Goal: Information Seeking & Learning: Learn about a topic

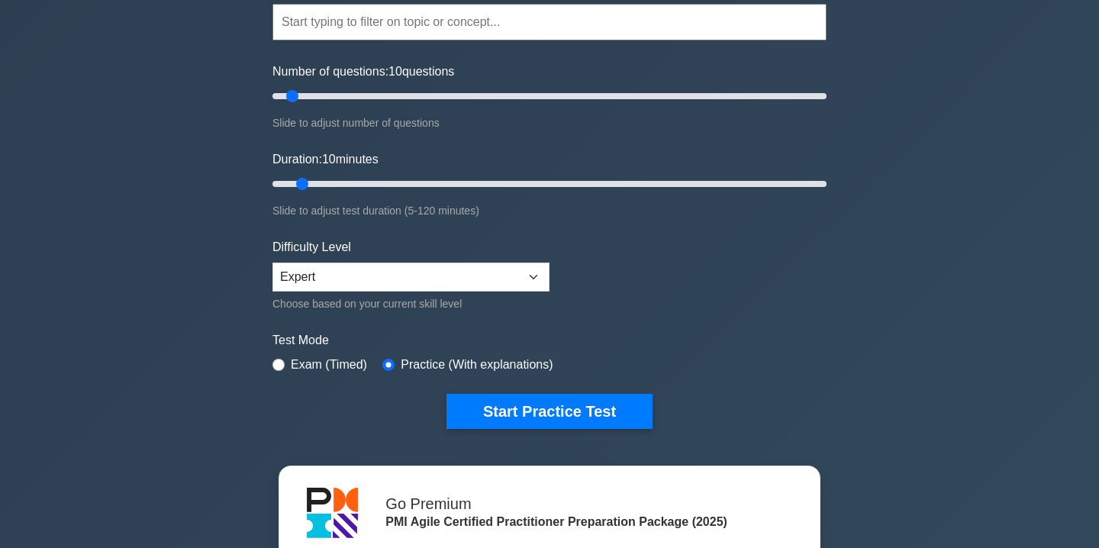
scroll to position [172, 0]
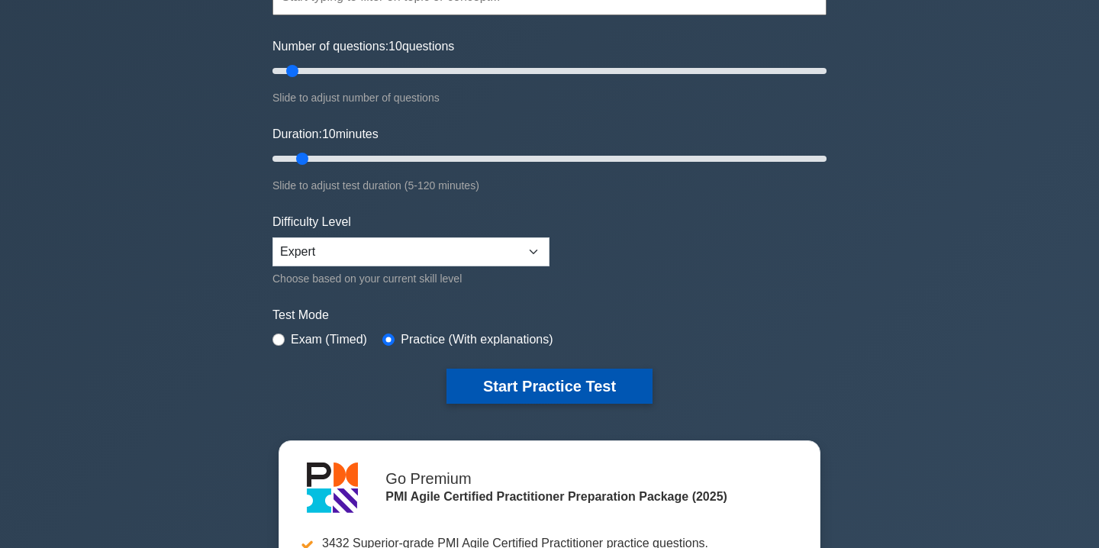
click at [495, 392] on button "Start Practice Test" at bounding box center [550, 386] width 206 height 35
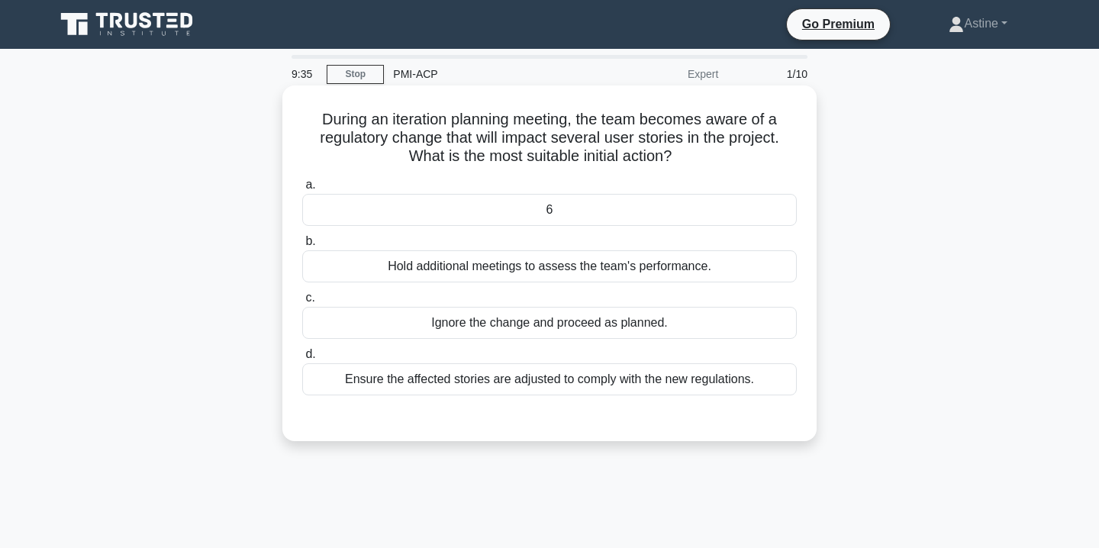
click at [437, 392] on div "Ensure the affected stories are adjusted to comply with the new regulations." at bounding box center [549, 379] width 495 height 32
click at [302, 360] on input "d. Ensure the affected stories are adjusted to comply with the new regulations." at bounding box center [302, 355] width 0 height 10
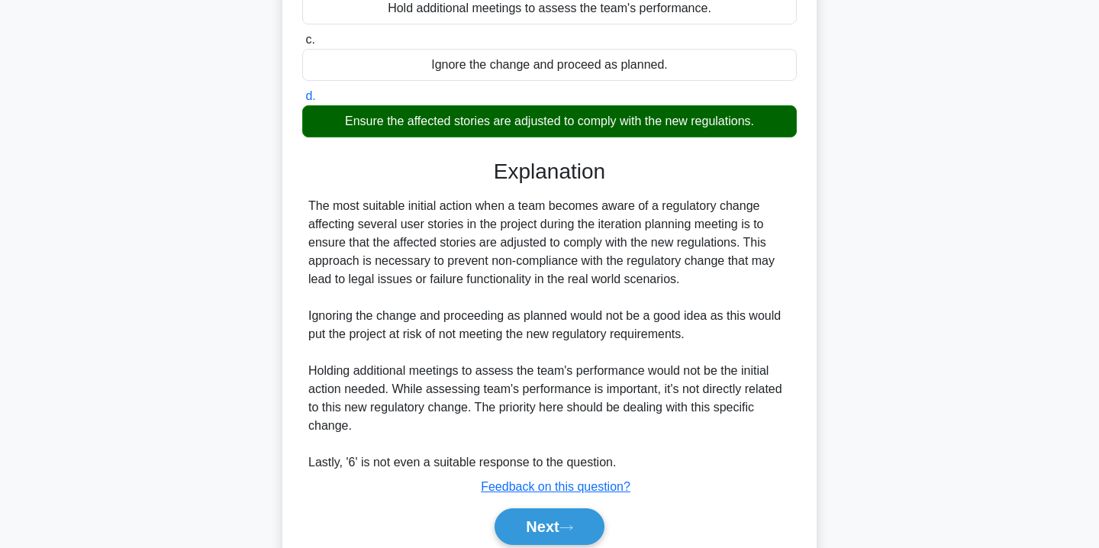
scroll to position [320, 0]
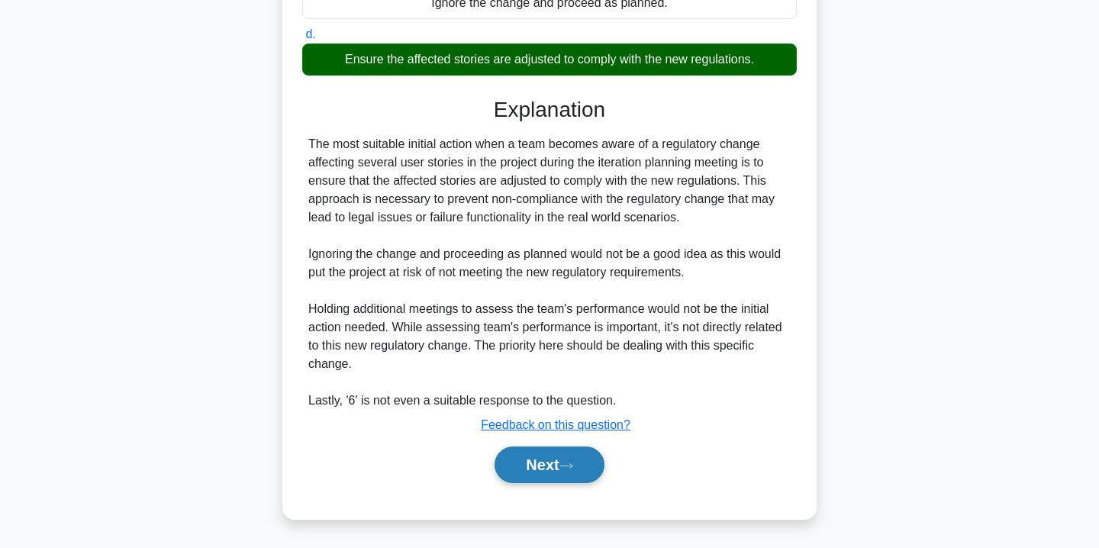
click at [541, 456] on button "Next" at bounding box center [549, 465] width 109 height 37
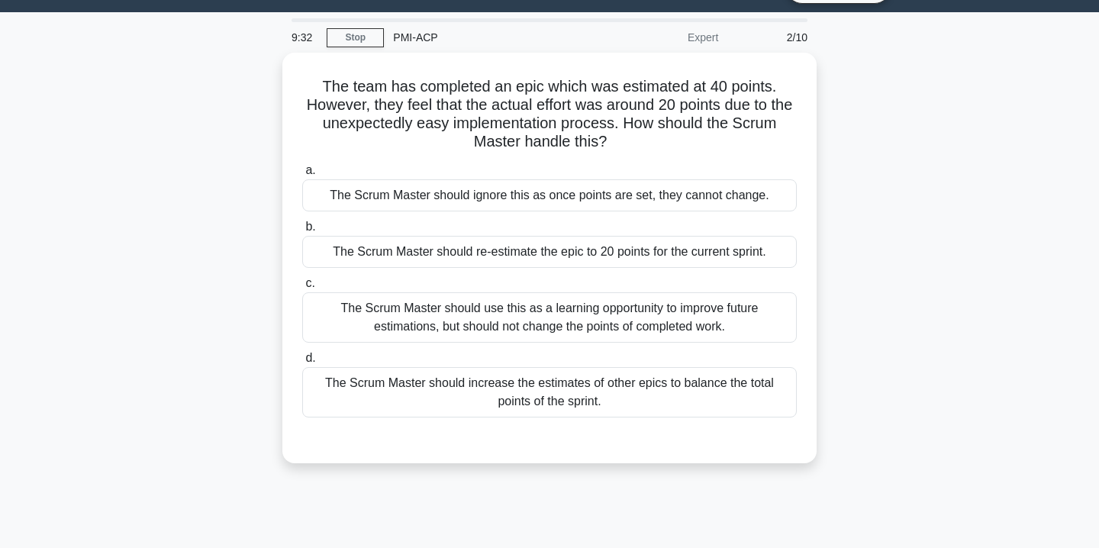
scroll to position [31, 0]
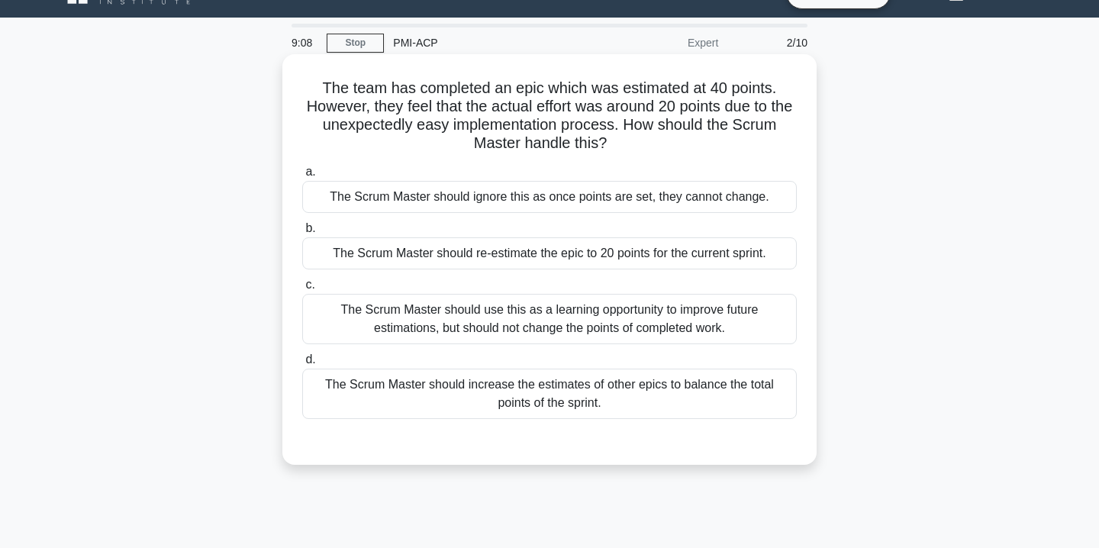
click at [417, 329] on div "The Scrum Master should use this as a learning opportunity to improve future es…" at bounding box center [549, 319] width 495 height 50
click at [302, 290] on input "c. The Scrum Master should use this as a learning opportunity to improve future…" at bounding box center [302, 285] width 0 height 10
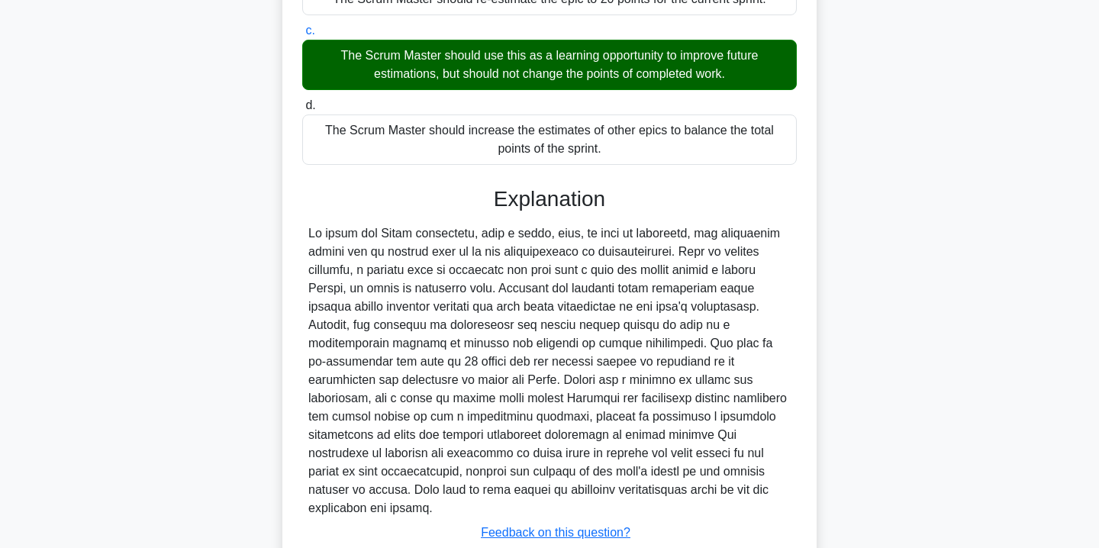
scroll to position [375, 0]
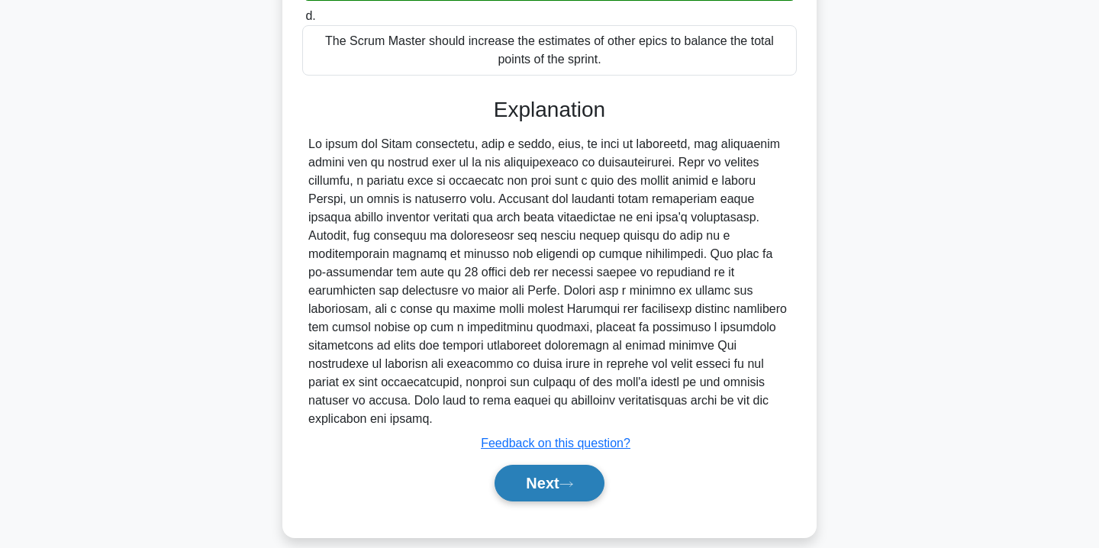
click at [546, 470] on button "Next" at bounding box center [549, 483] width 109 height 37
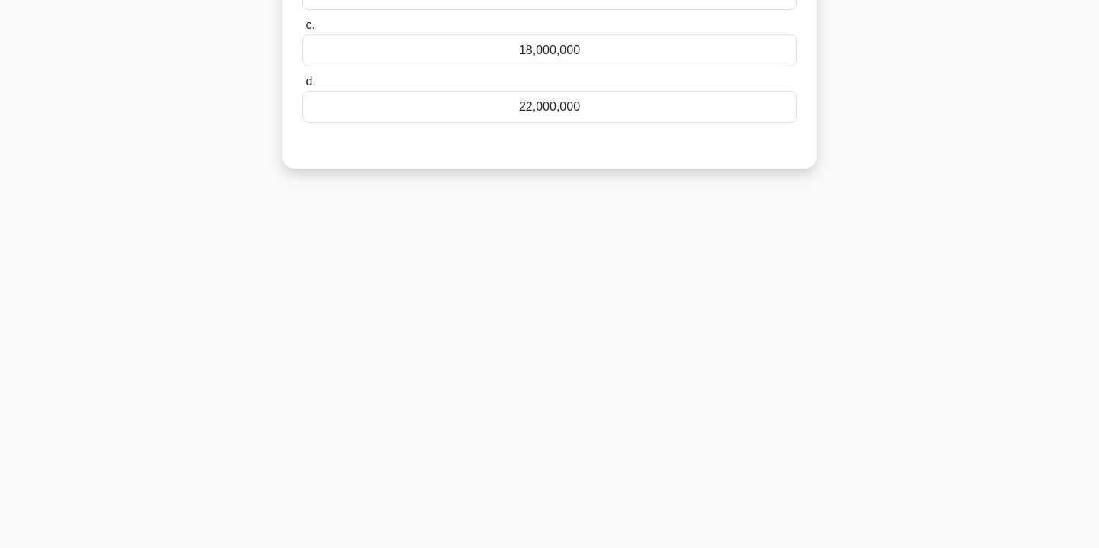
scroll to position [0, 0]
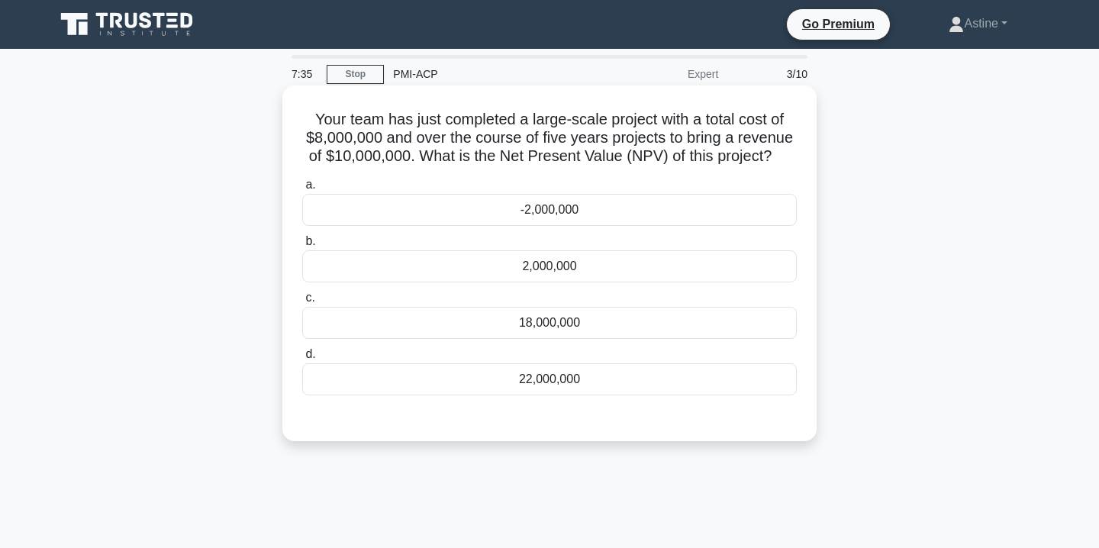
drag, startPoint x: 775, startPoint y: 160, endPoint x: 312, endPoint y: 121, distance: 464.4
click at [312, 121] on h5 "Your team has just completed a large-scale project with a total cost of $8,000,…" at bounding box center [550, 138] width 498 height 56
copy h5 "Your team has just completed a large-scale project with a total cost of $8,000,…"
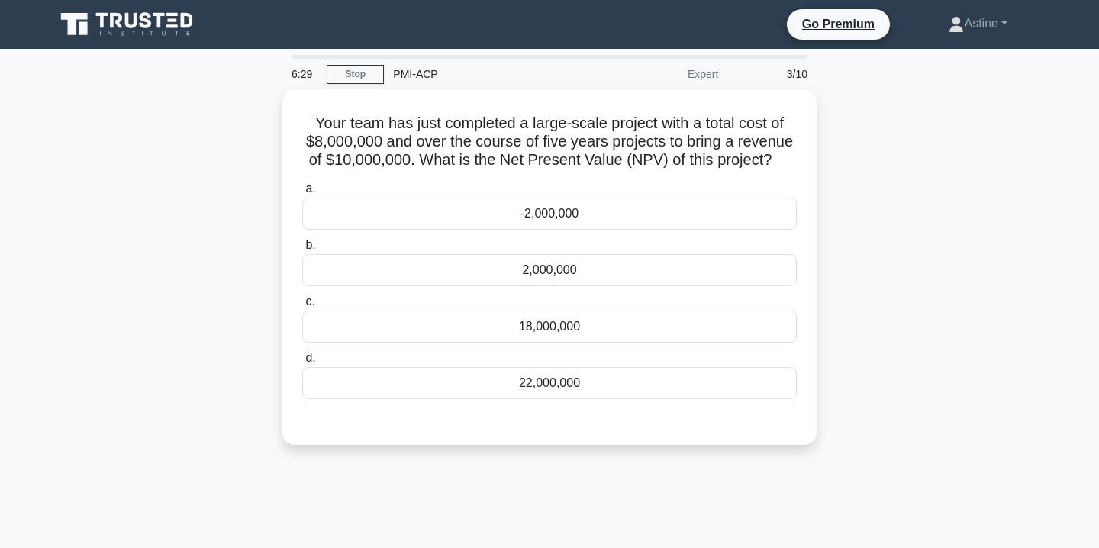
click at [190, 292] on div "Your team has just completed a large-scale project with a total cost of $8,000,…" at bounding box center [550, 276] width 1008 height 374
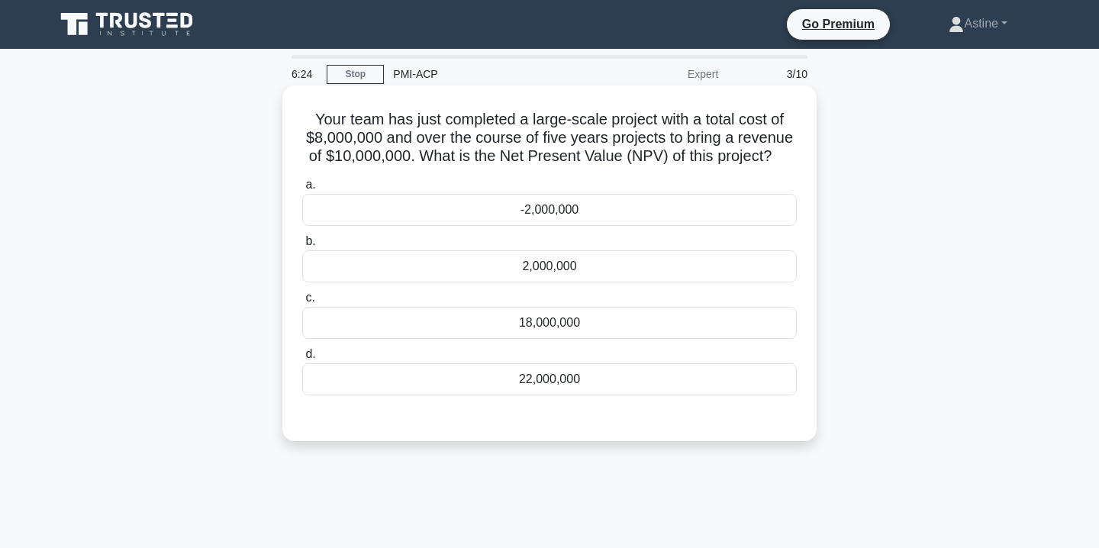
click at [589, 220] on div "-2,000,000" at bounding box center [549, 210] width 495 height 32
click at [302, 190] on input "a. -2,000,000" at bounding box center [302, 185] width 0 height 10
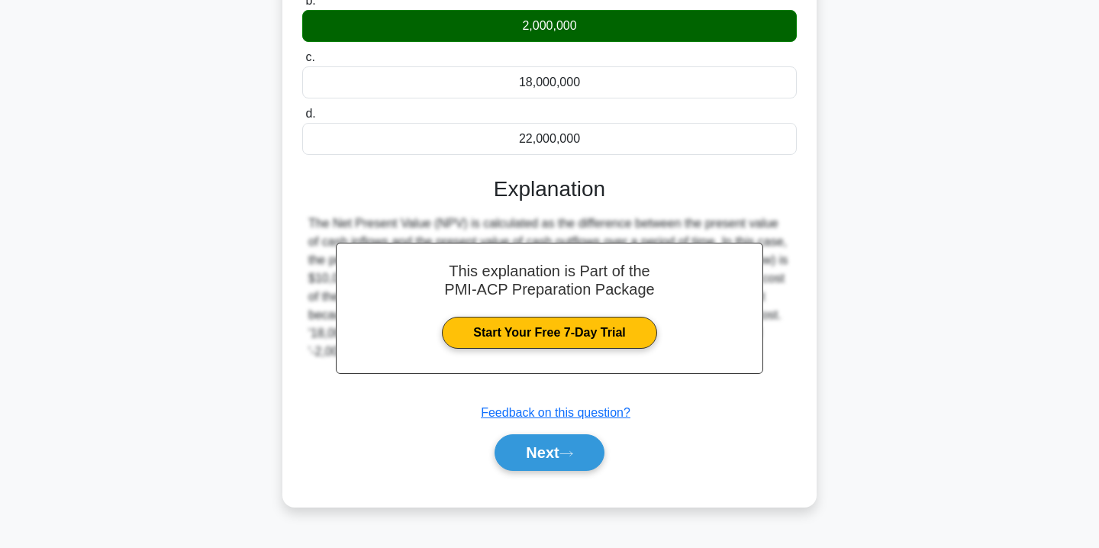
scroll to position [245, 0]
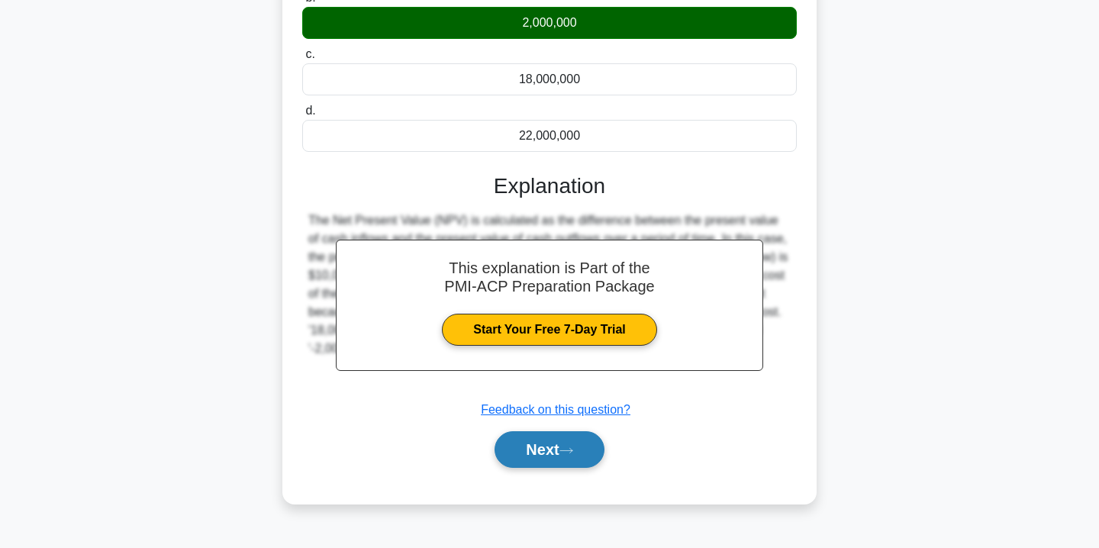
click at [518, 457] on button "Next" at bounding box center [549, 449] width 109 height 37
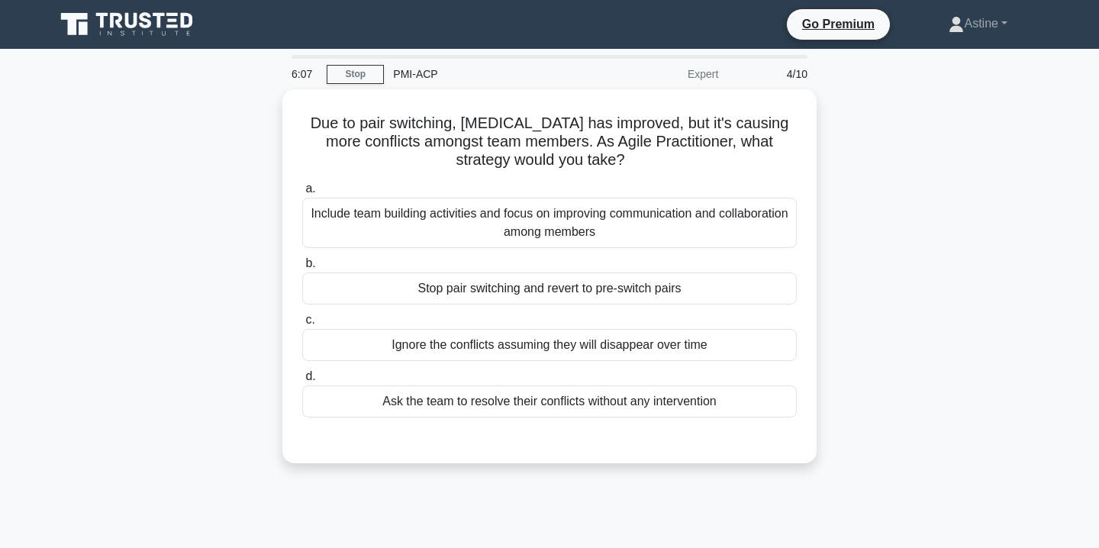
scroll to position [2, 0]
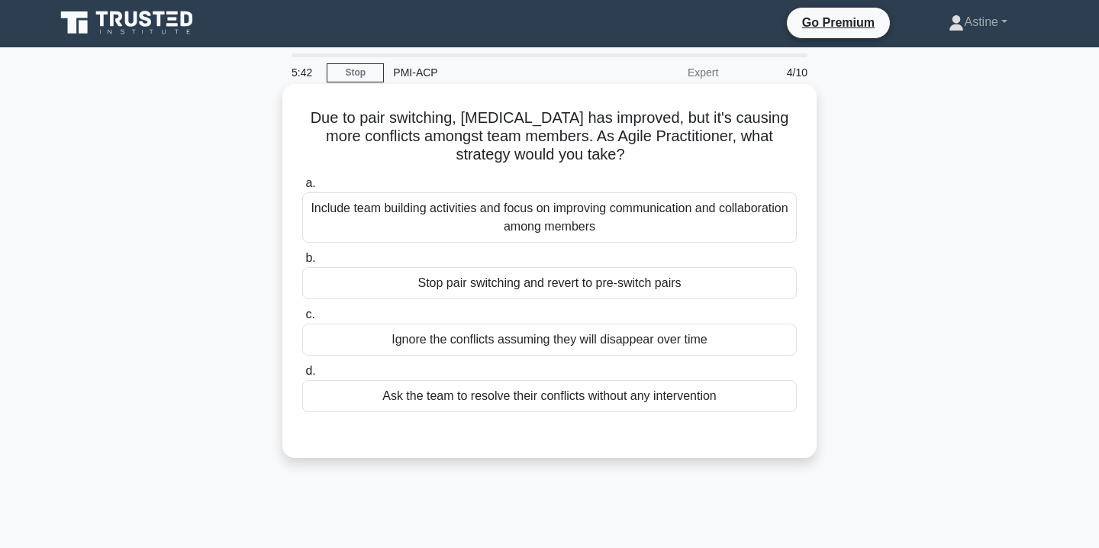
click at [450, 222] on div "Include team building activities and focus on improving communication and colla…" at bounding box center [549, 217] width 495 height 50
click at [302, 189] on input "a. Include team building activities and focus on improving communication and co…" at bounding box center [302, 184] width 0 height 10
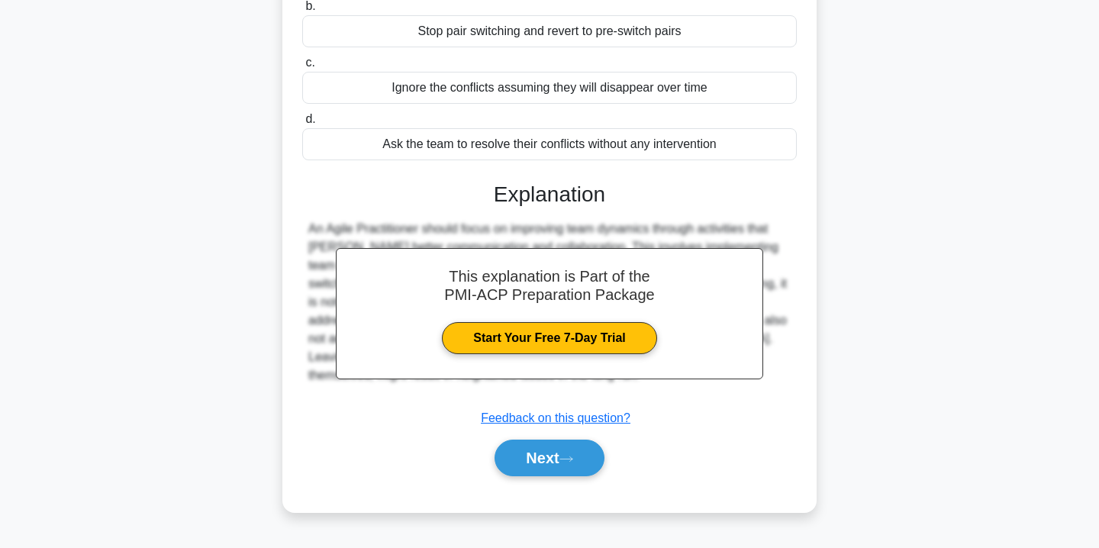
scroll to position [276, 0]
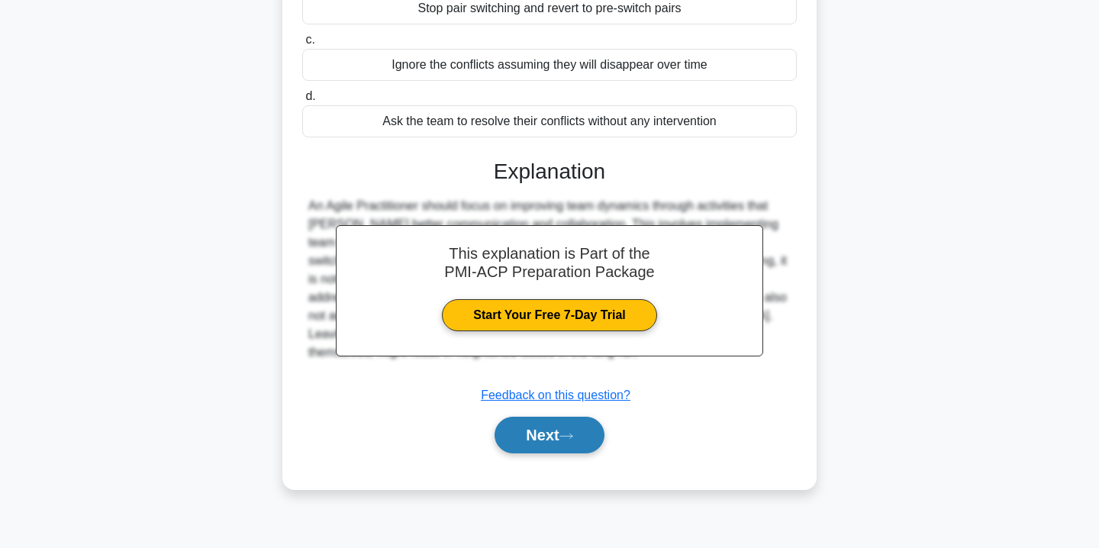
click at [521, 444] on button "Next" at bounding box center [549, 435] width 109 height 37
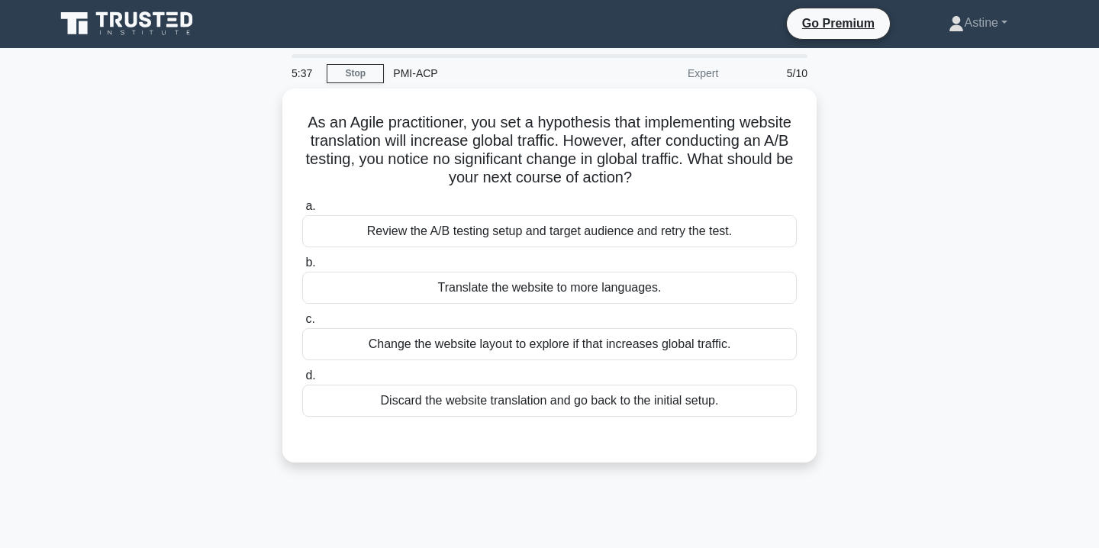
scroll to position [0, 0]
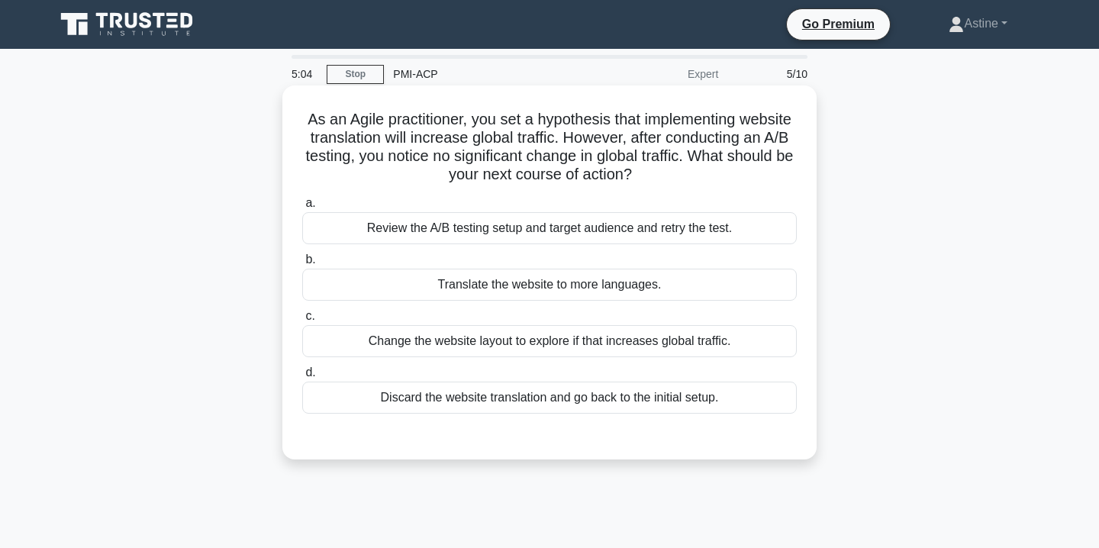
click at [515, 399] on div "Discard the website translation and go back to the initial setup." at bounding box center [549, 398] width 495 height 32
click at [302, 378] on input "d. Discard the website translation and go back to the initial setup." at bounding box center [302, 373] width 0 height 10
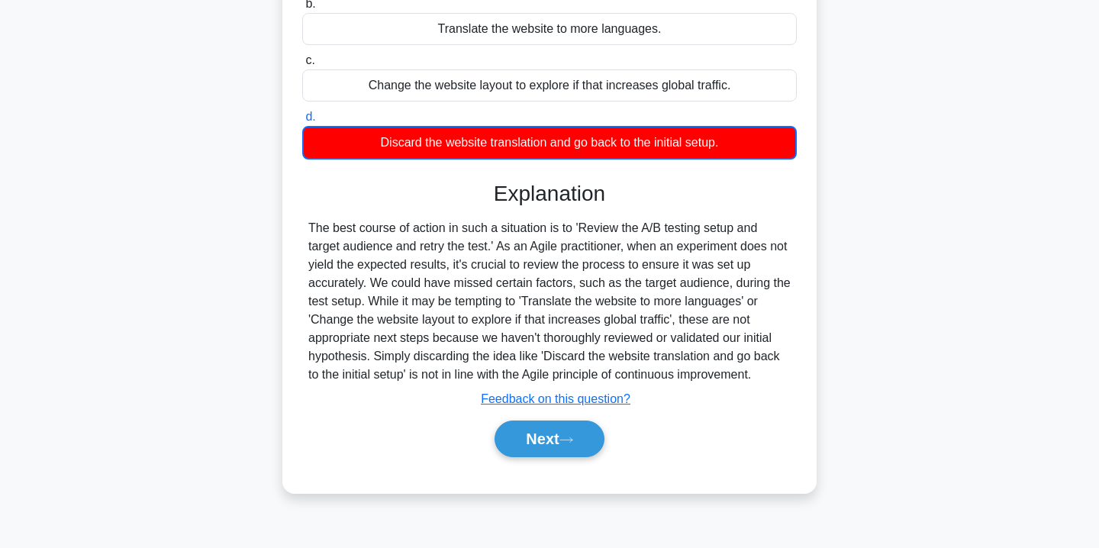
scroll to position [276, 0]
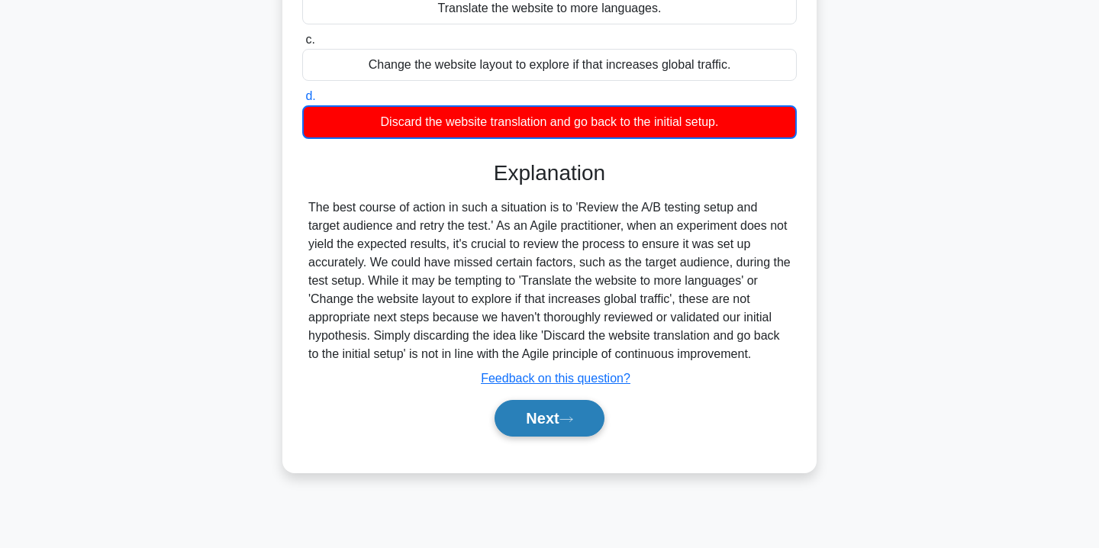
click at [515, 418] on button "Next" at bounding box center [549, 418] width 109 height 37
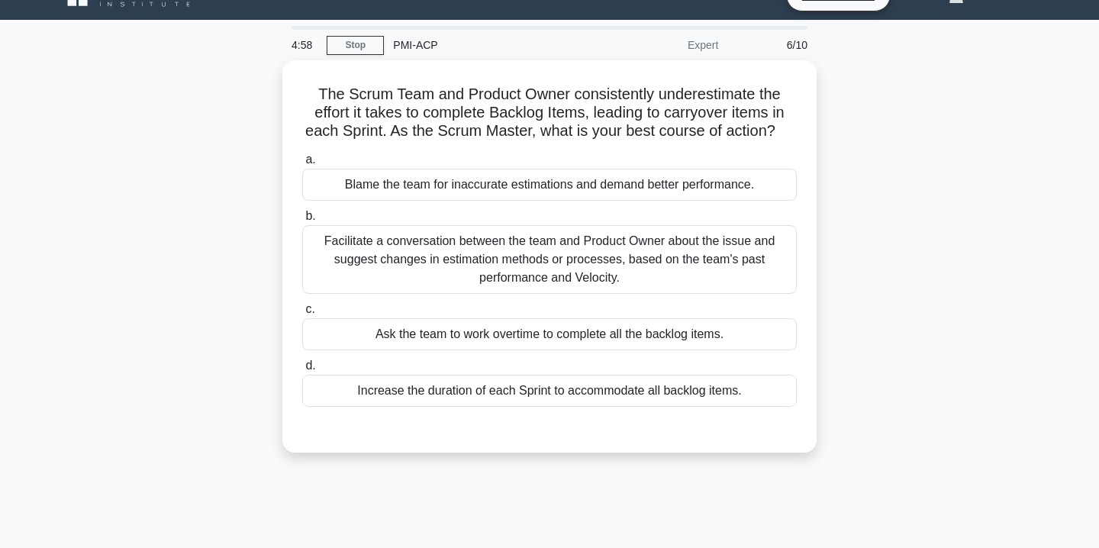
scroll to position [18, 0]
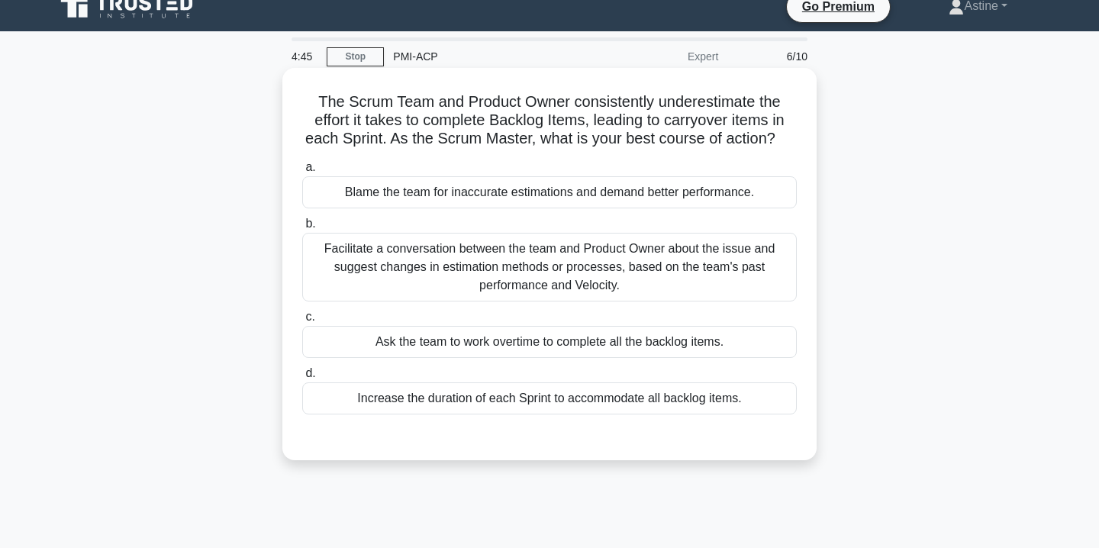
click at [528, 257] on div "Facilitate a conversation between the team and Product Owner about the issue an…" at bounding box center [549, 267] width 495 height 69
click at [302, 229] on input "b. Facilitate a conversation between the team and Product Owner about the issue…" at bounding box center [302, 224] width 0 height 10
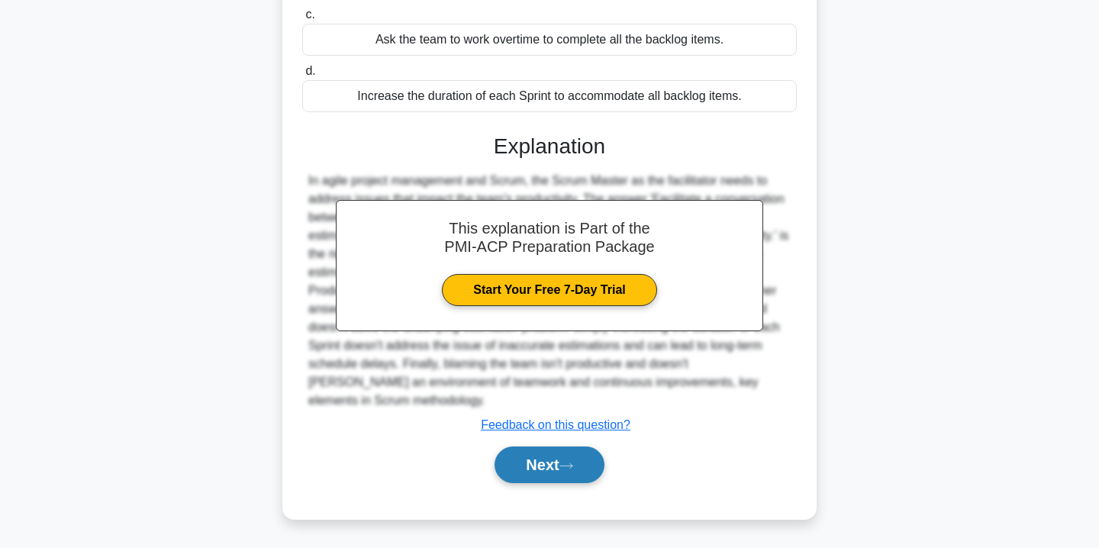
click at [515, 469] on button "Next" at bounding box center [549, 465] width 109 height 37
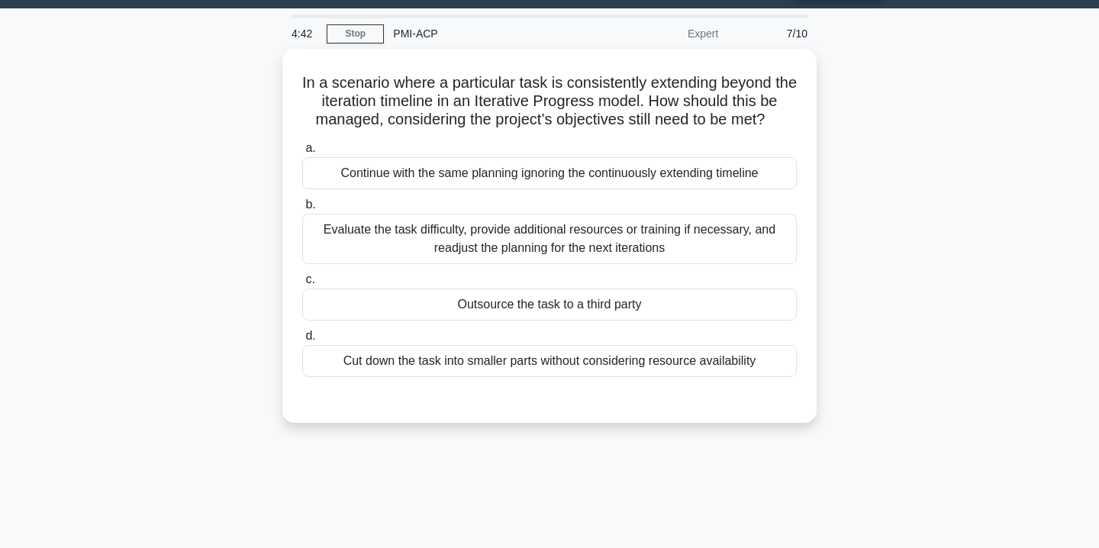
scroll to position [0, 0]
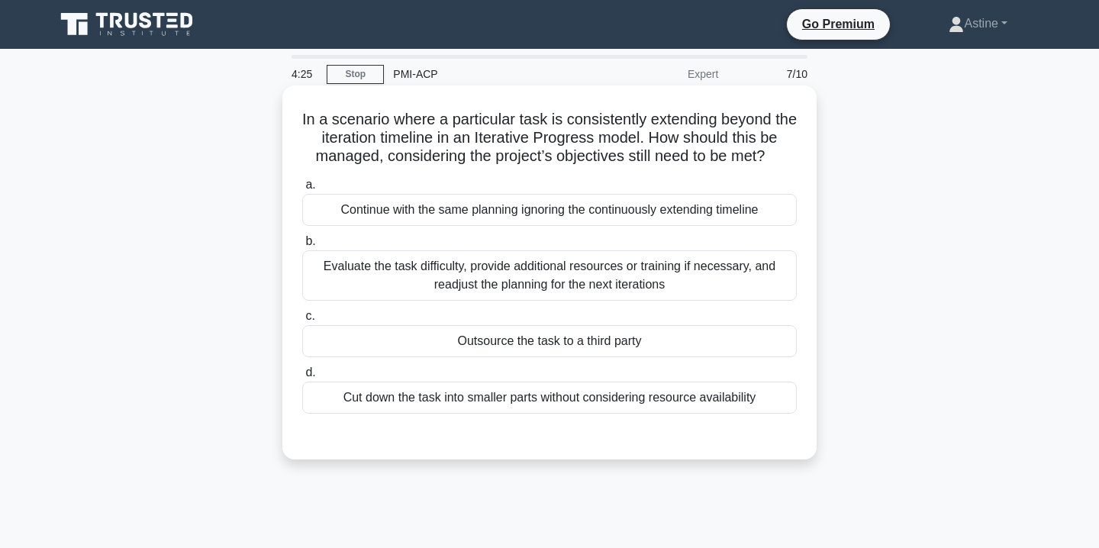
click at [525, 282] on div "Evaluate the task difficulty, provide additional resources or training if neces…" at bounding box center [549, 275] width 495 height 50
click at [302, 247] on input "b. Evaluate the task difficulty, provide additional resources or training if ne…" at bounding box center [302, 242] width 0 height 10
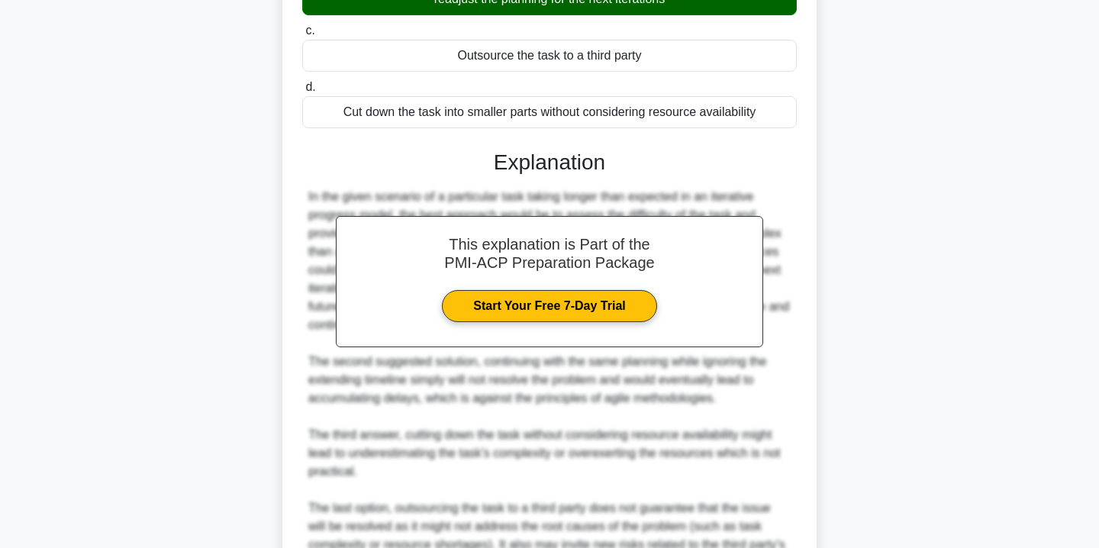
scroll to position [448, 0]
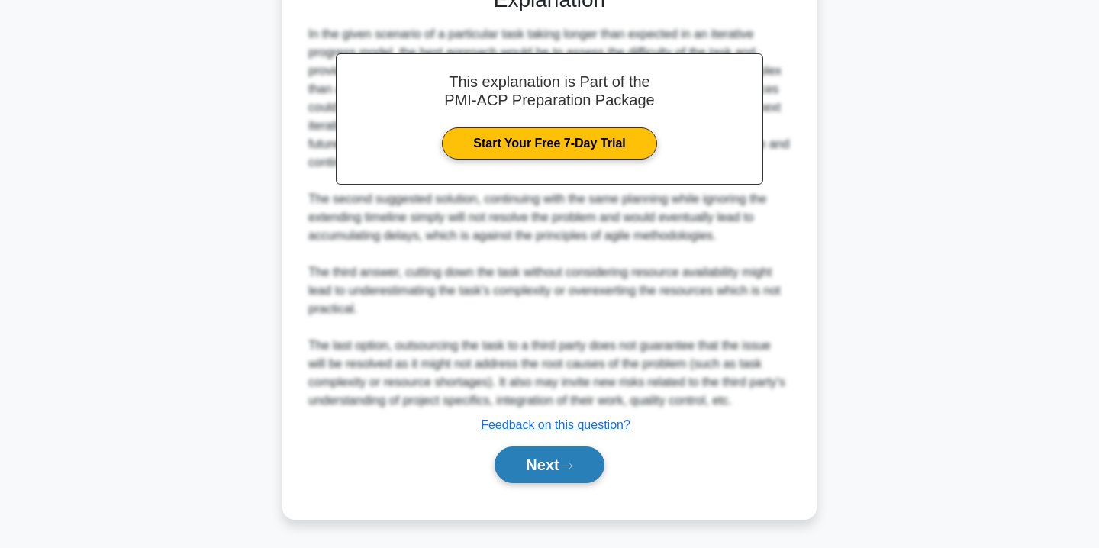
click at [518, 462] on button "Next" at bounding box center [549, 465] width 109 height 37
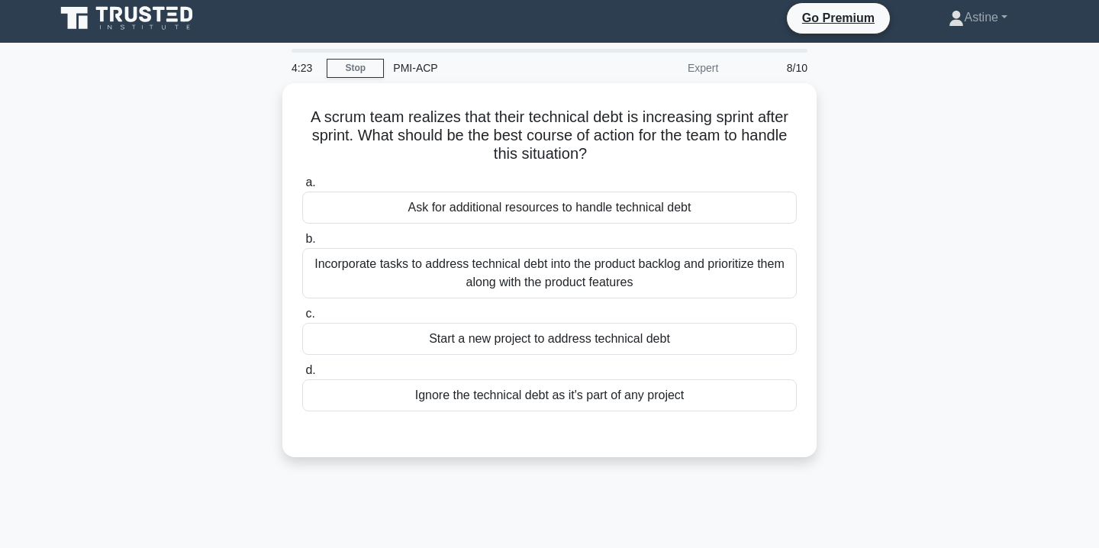
scroll to position [0, 0]
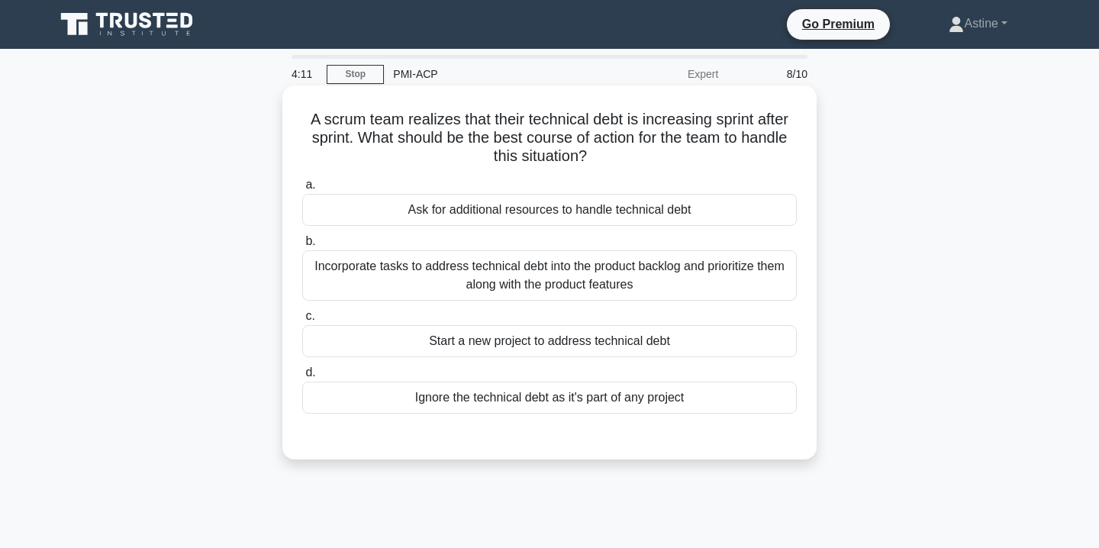
click at [457, 289] on div "Incorporate tasks to address technical debt into the product backlog and priori…" at bounding box center [549, 275] width 495 height 50
click at [302, 247] on input "b. Incorporate tasks to address technical debt into the product backlog and pri…" at bounding box center [302, 242] width 0 height 10
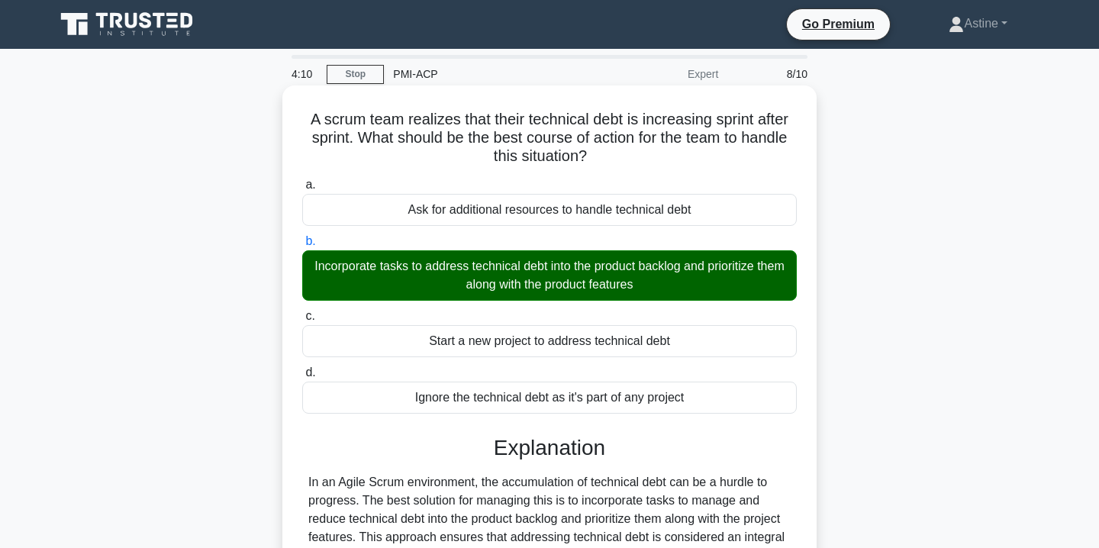
scroll to position [276, 0]
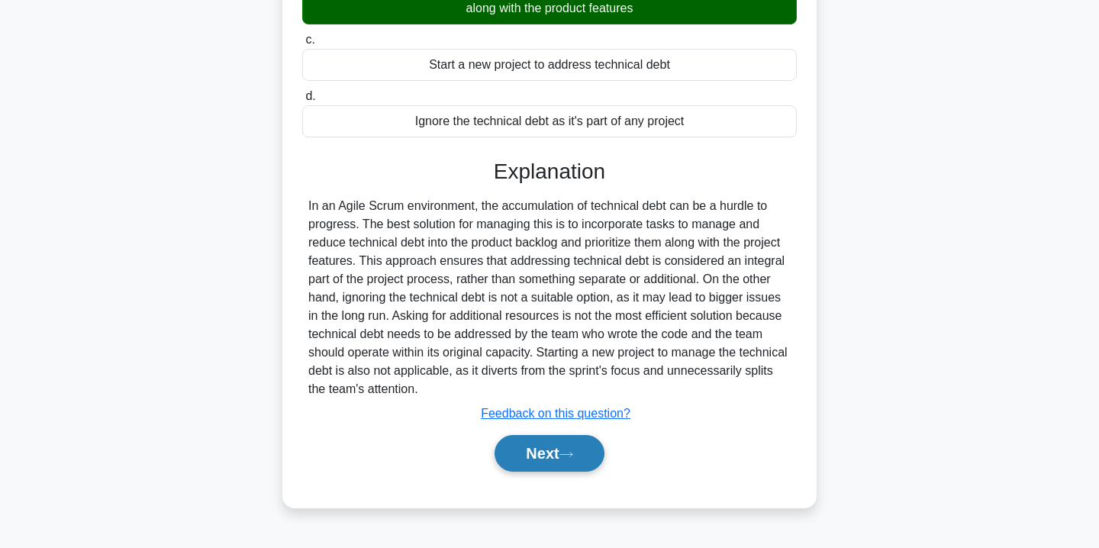
click at [521, 459] on button "Next" at bounding box center [549, 453] width 109 height 37
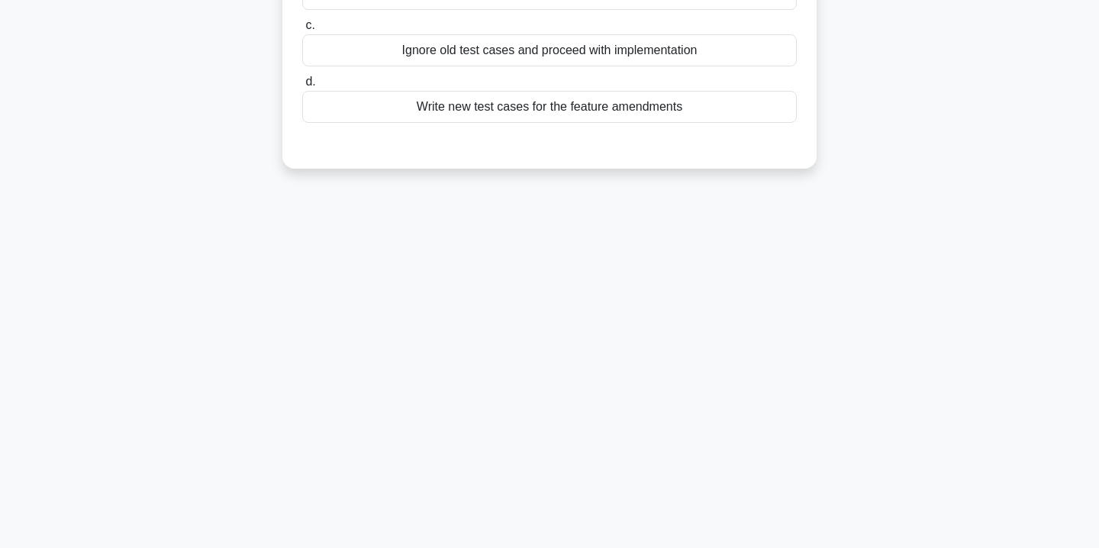
scroll to position [0, 0]
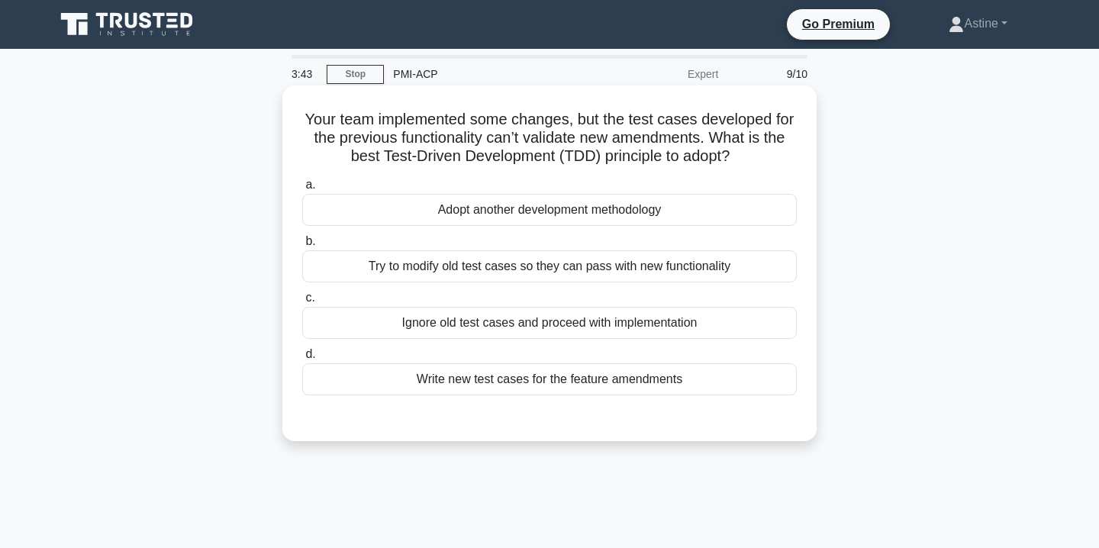
click at [573, 272] on div "Try to modify old test cases so they can pass with new functionality" at bounding box center [549, 266] width 495 height 32
click at [302, 247] on input "b. Try to modify old test cases so they can pass with new functionality" at bounding box center [302, 242] width 0 height 10
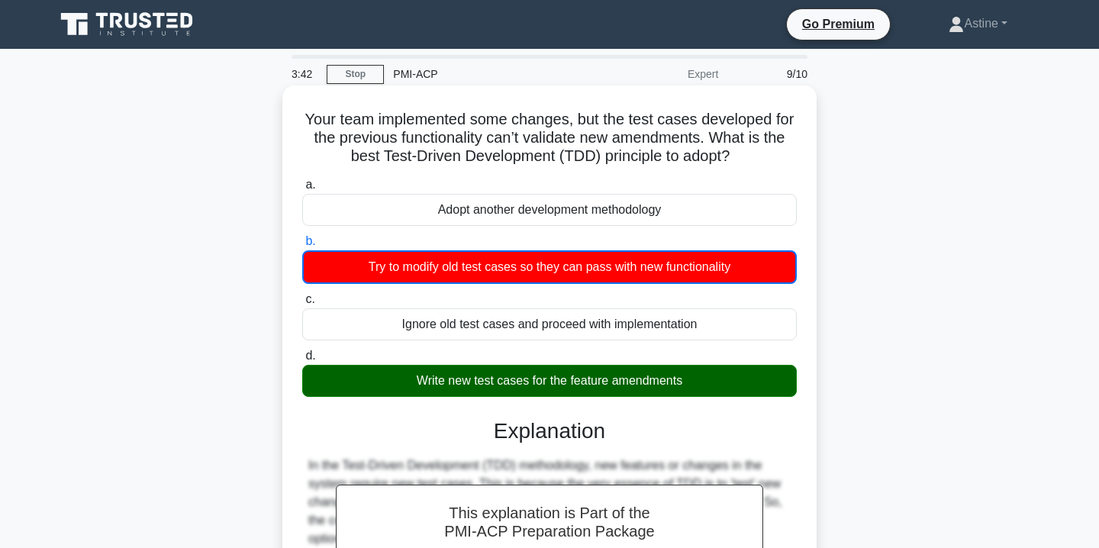
scroll to position [276, 0]
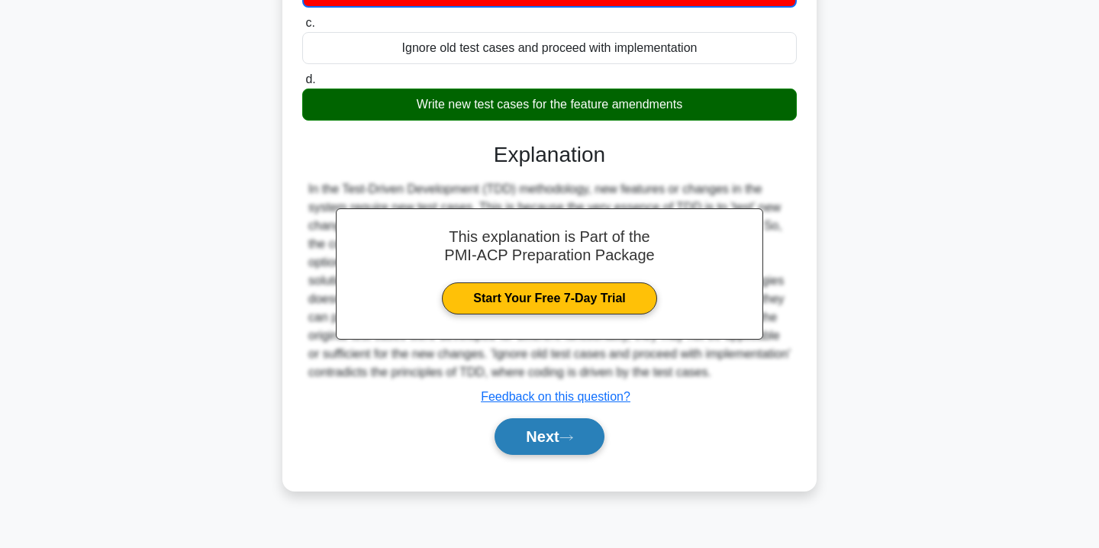
click at [520, 447] on button "Next" at bounding box center [549, 436] width 109 height 37
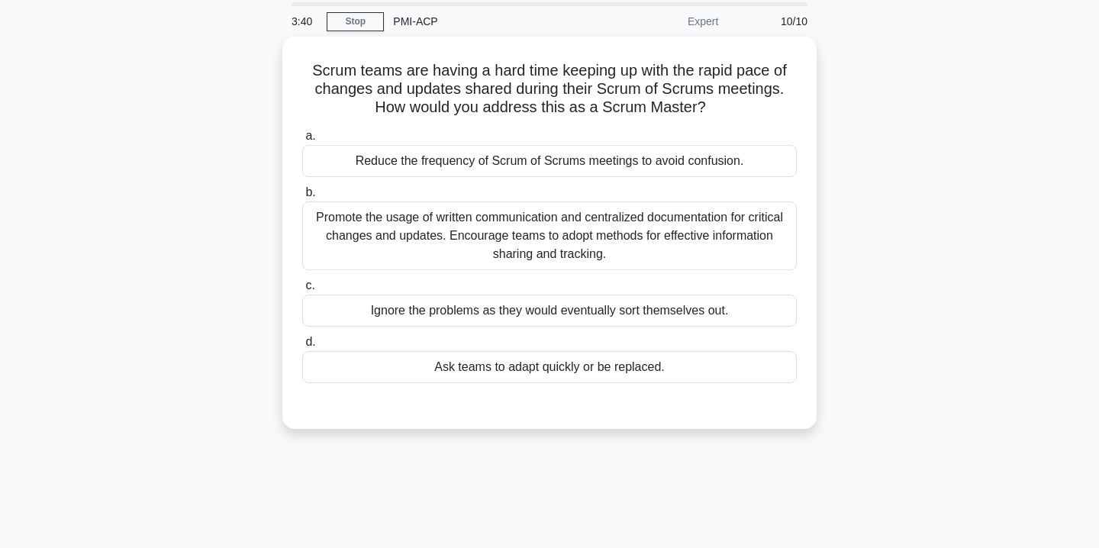
scroll to position [0, 0]
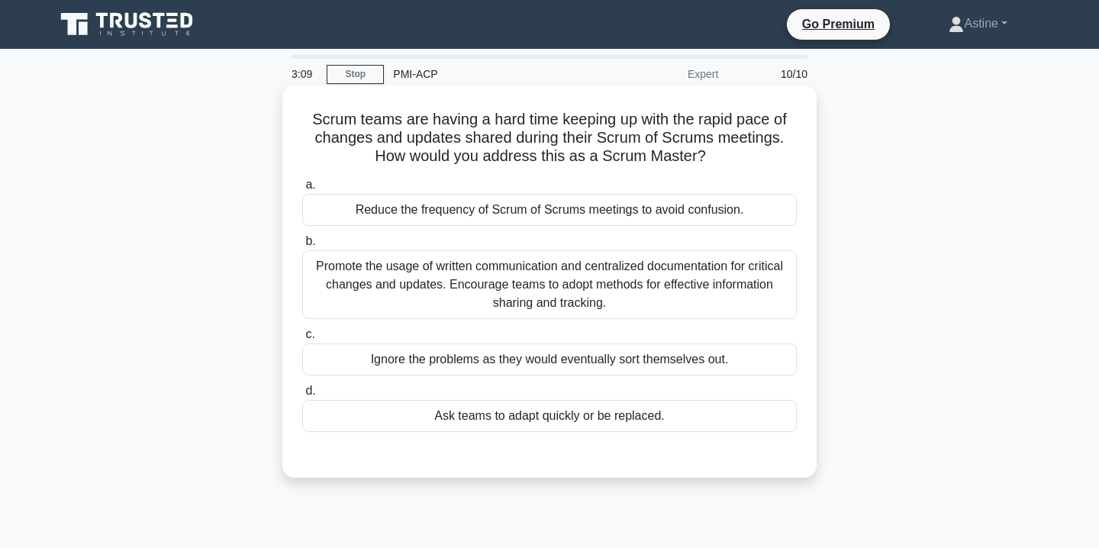
click at [568, 286] on div "Promote the usage of written communication and centralized documentation for cr…" at bounding box center [549, 284] width 495 height 69
click at [302, 247] on input "b. Promote the usage of written communication and centralized documentation for…" at bounding box center [302, 242] width 0 height 10
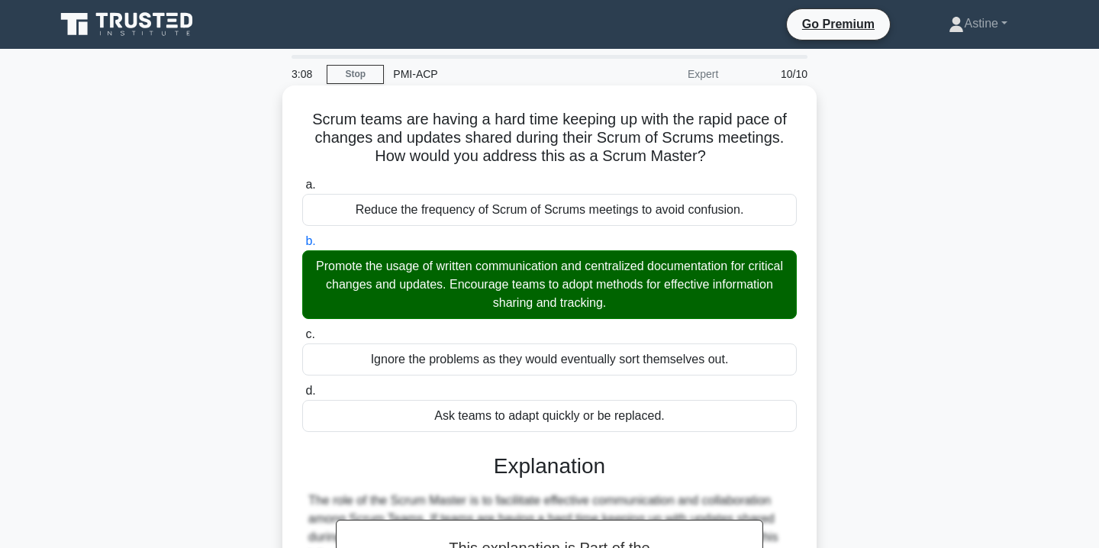
scroll to position [320, 0]
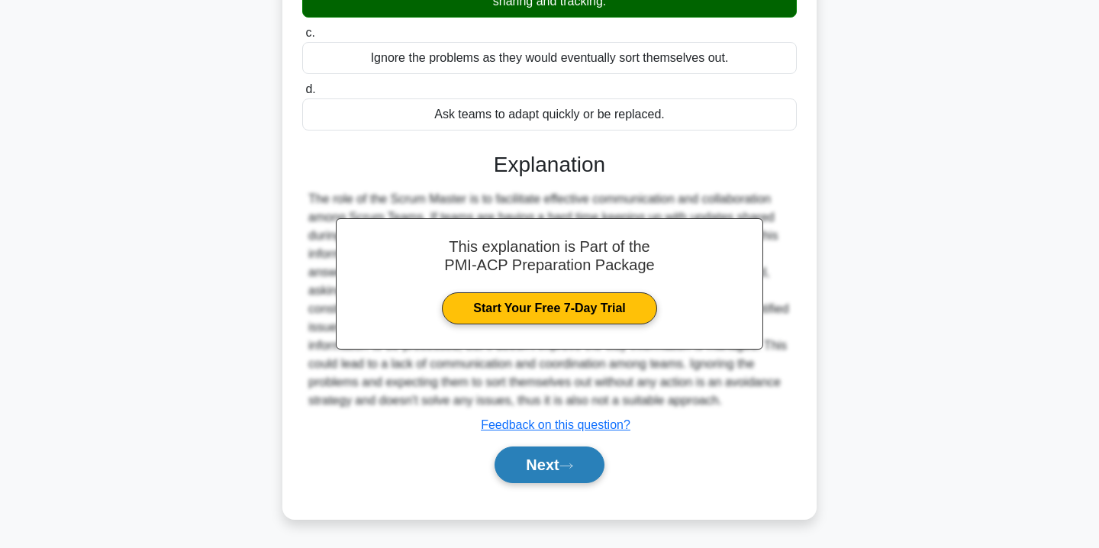
click at [544, 460] on button "Next" at bounding box center [549, 465] width 109 height 37
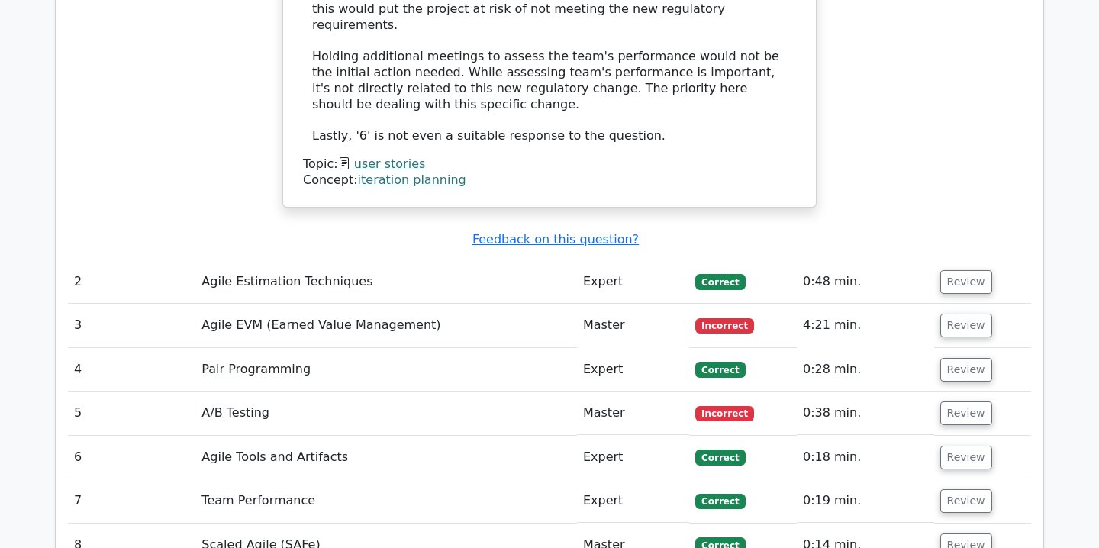
scroll to position [1945, 0]
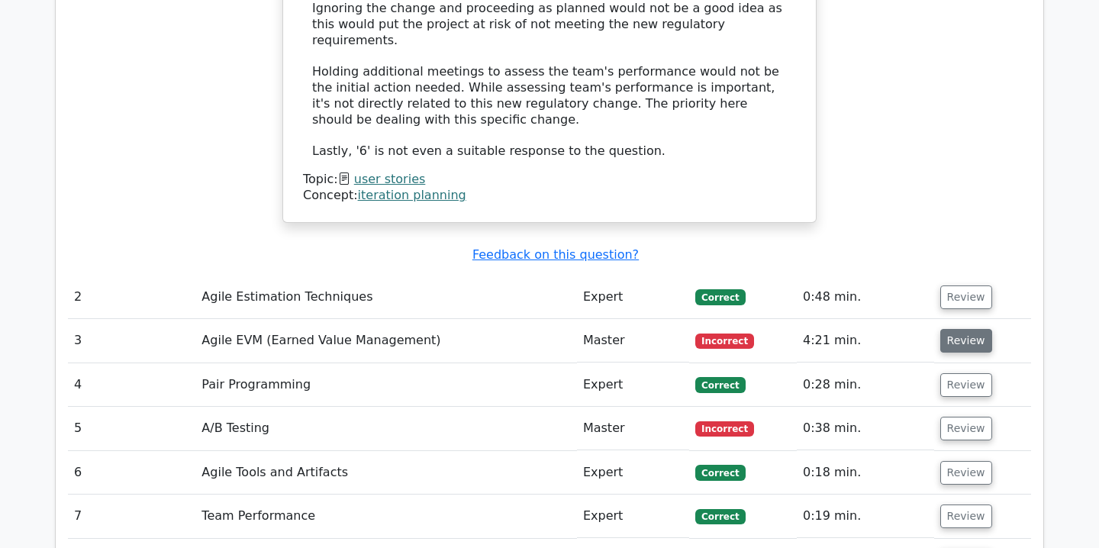
click at [947, 329] on button "Review" at bounding box center [967, 341] width 52 height 24
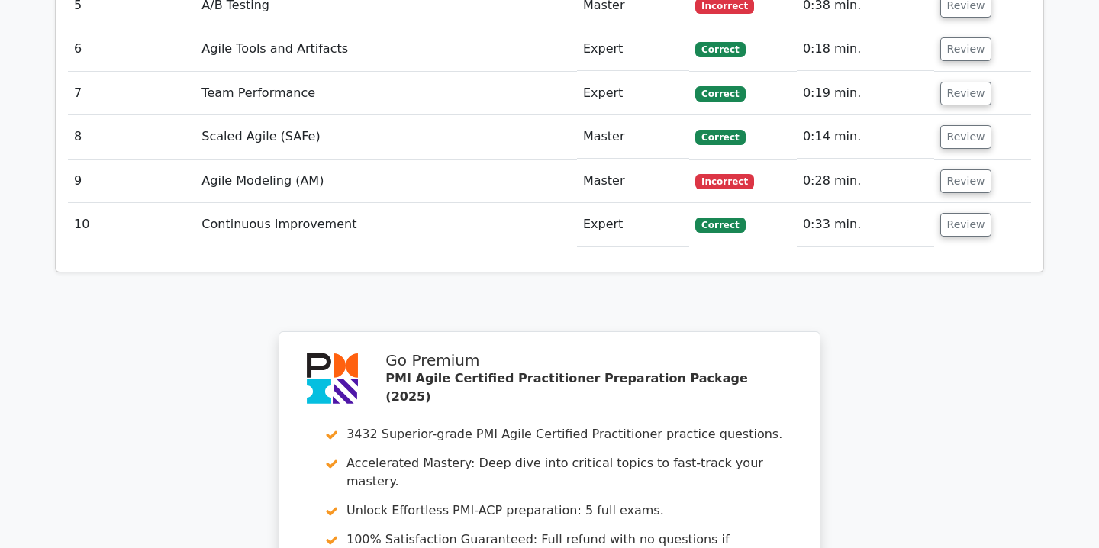
scroll to position [3383, 0]
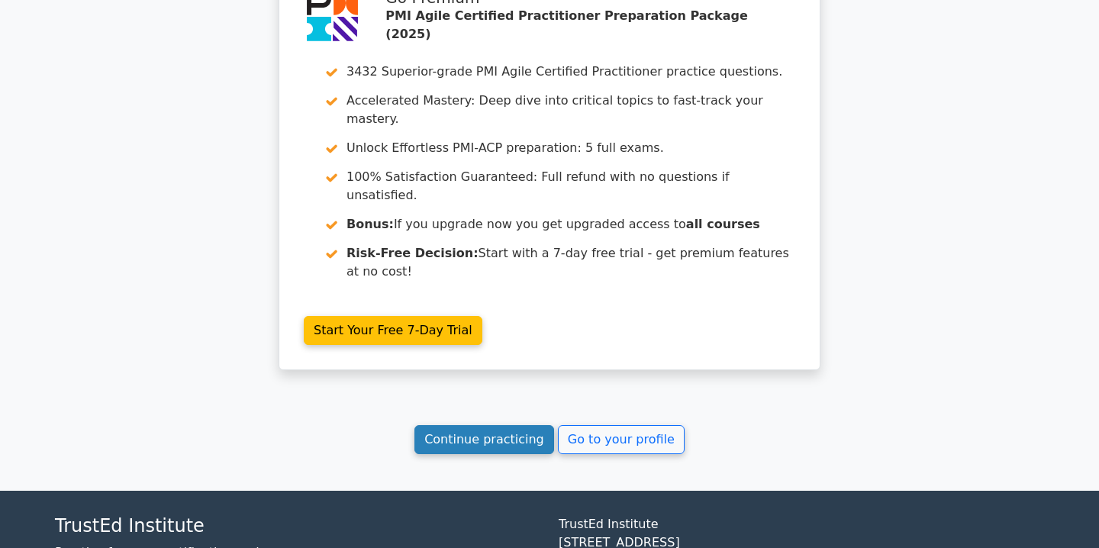
click at [506, 425] on link "Continue practicing" at bounding box center [485, 439] width 140 height 29
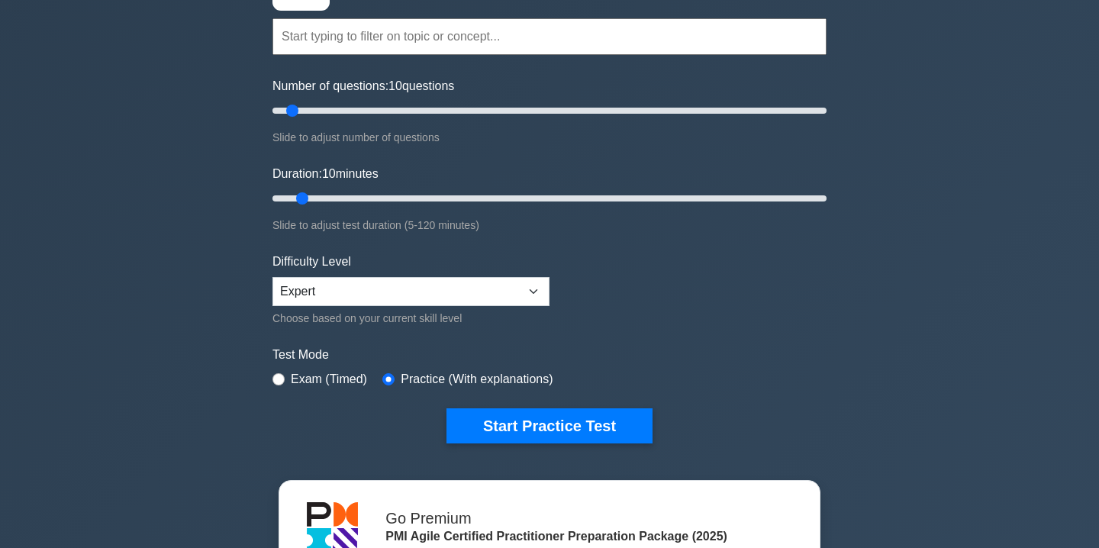
scroll to position [146, 0]
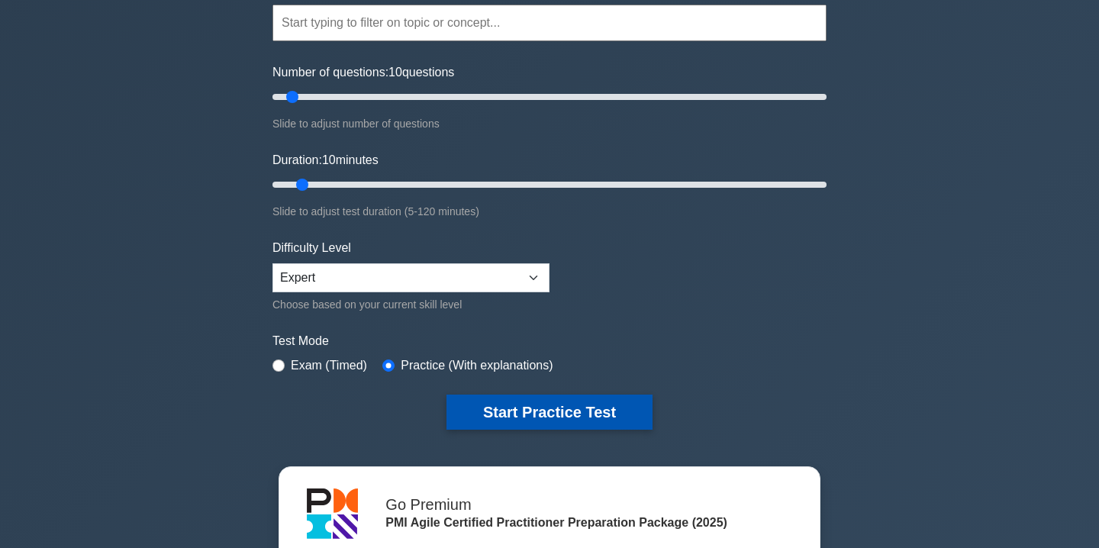
click at [512, 404] on button "Start Practice Test" at bounding box center [550, 412] width 206 height 35
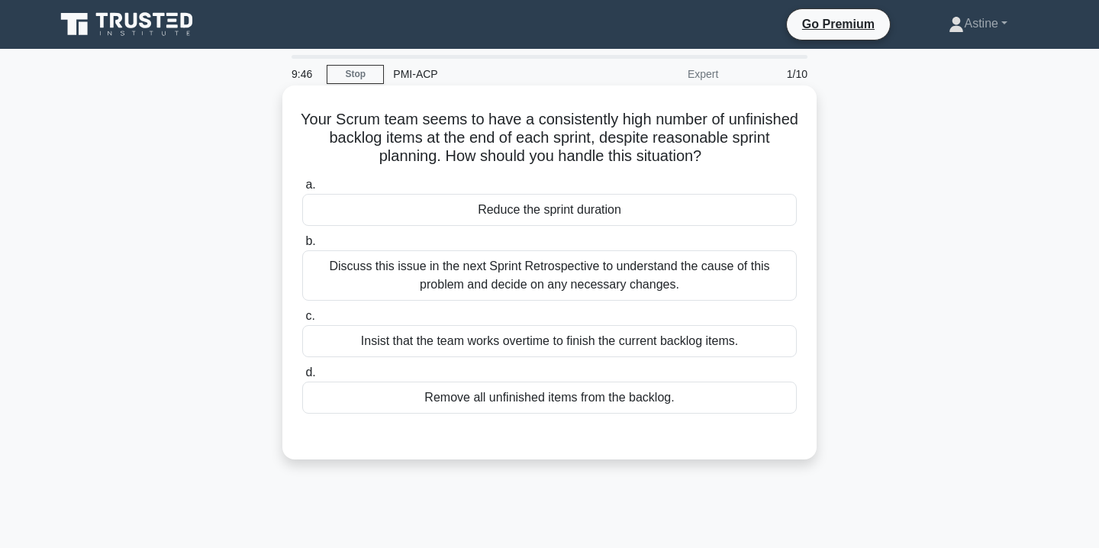
click at [604, 285] on div "Discuss this issue in the next Sprint Retrospective to understand the cause of …" at bounding box center [549, 275] width 495 height 50
click at [302, 247] on input "b. Discuss this issue in the next Sprint Retrospective to understand the cause …" at bounding box center [302, 242] width 0 height 10
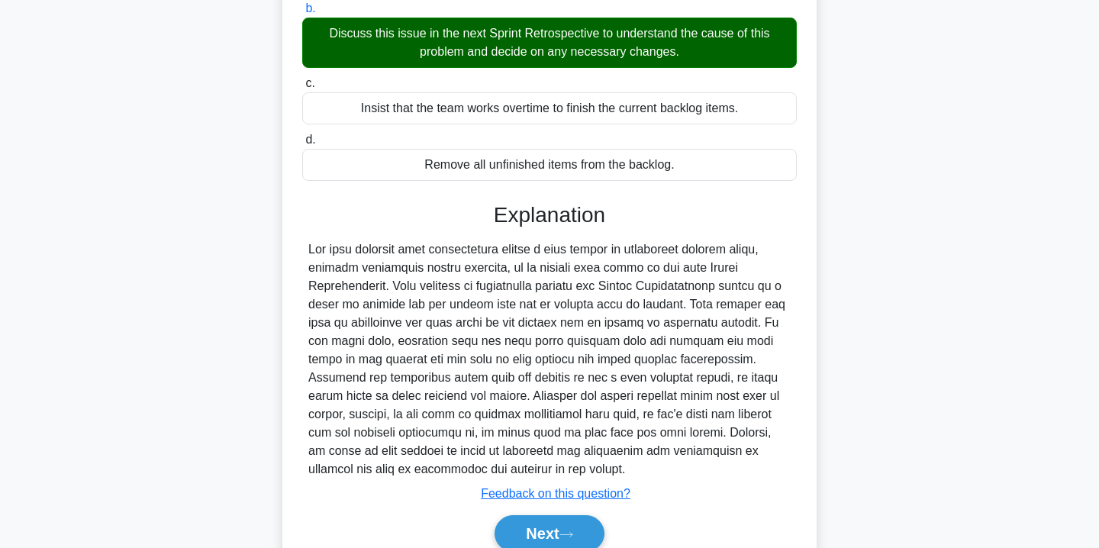
scroll to position [302, 0]
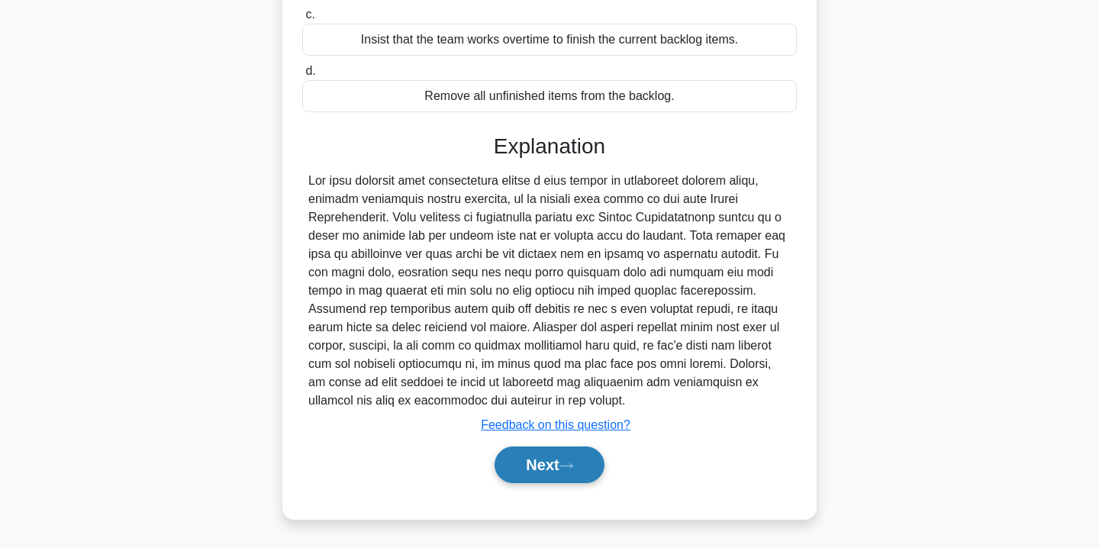
click at [564, 466] on button "Next" at bounding box center [549, 465] width 109 height 37
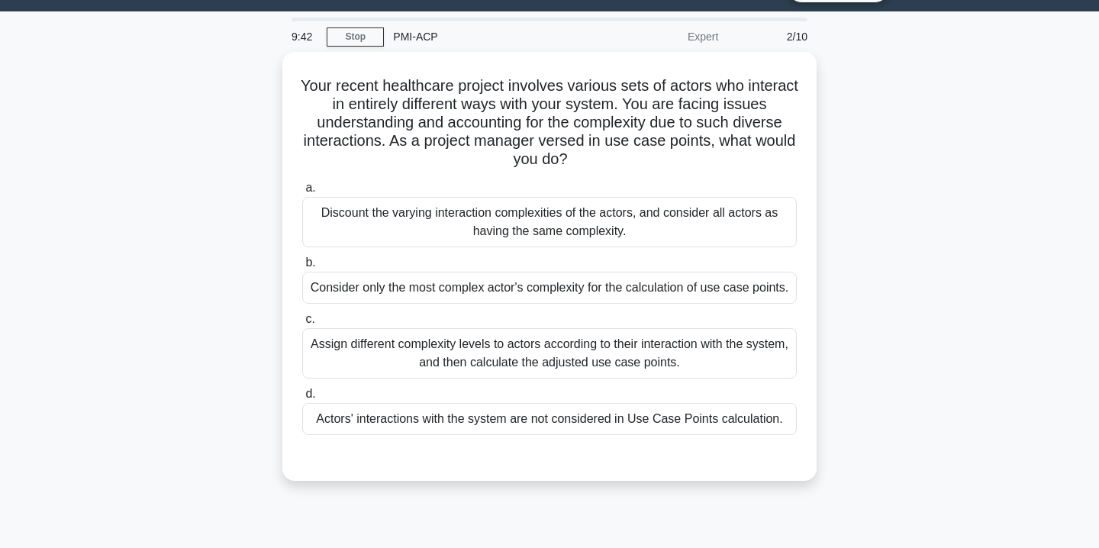
scroll to position [48, 0]
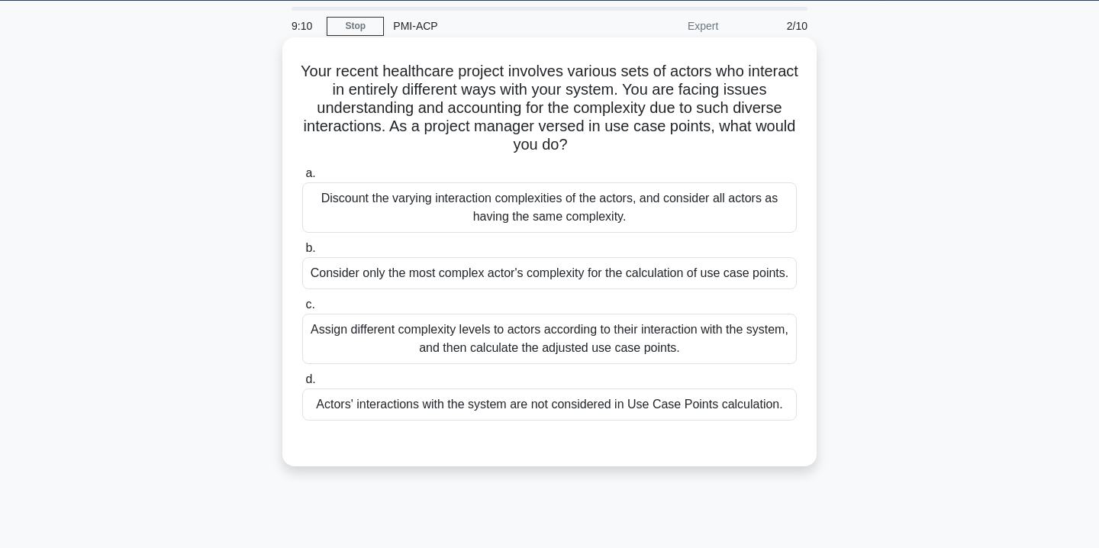
click at [454, 343] on div "Assign different complexity levels to actors according to their interaction wit…" at bounding box center [549, 339] width 495 height 50
click at [302, 310] on input "c. Assign different complexity levels to actors according to their interaction …" at bounding box center [302, 305] width 0 height 10
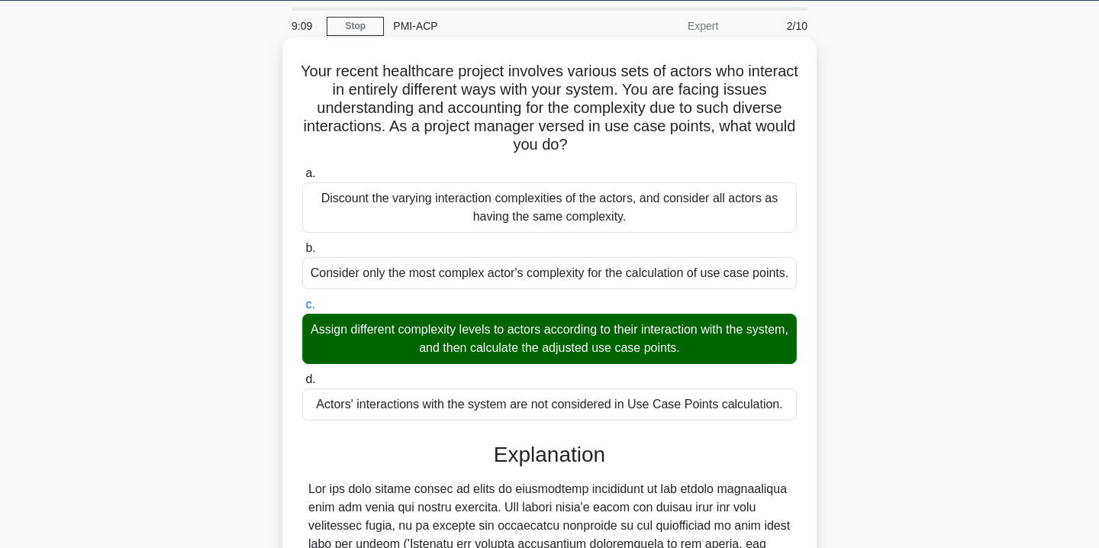
scroll to position [357, 0]
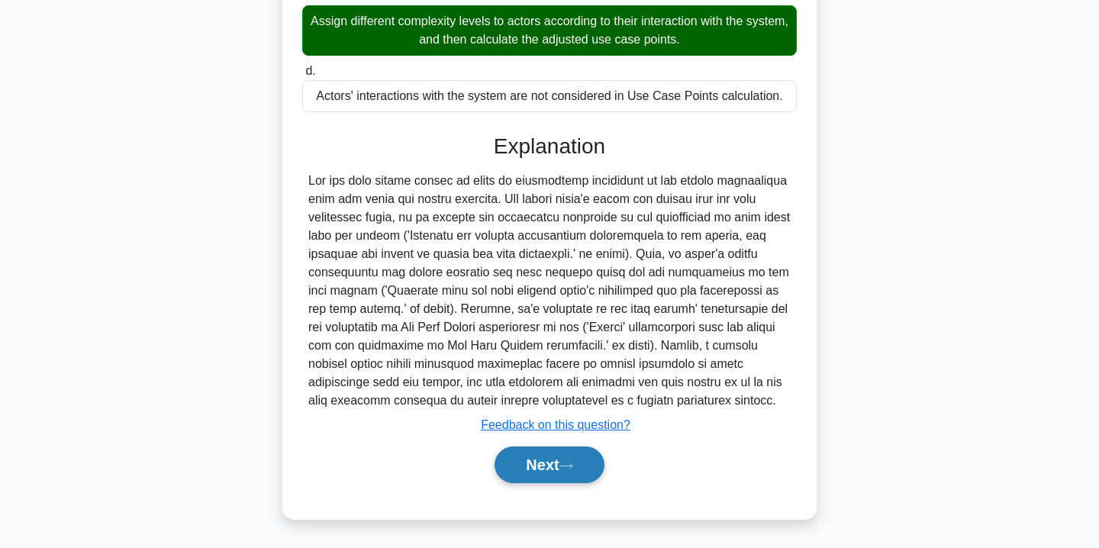
click at [549, 460] on button "Next" at bounding box center [549, 465] width 109 height 37
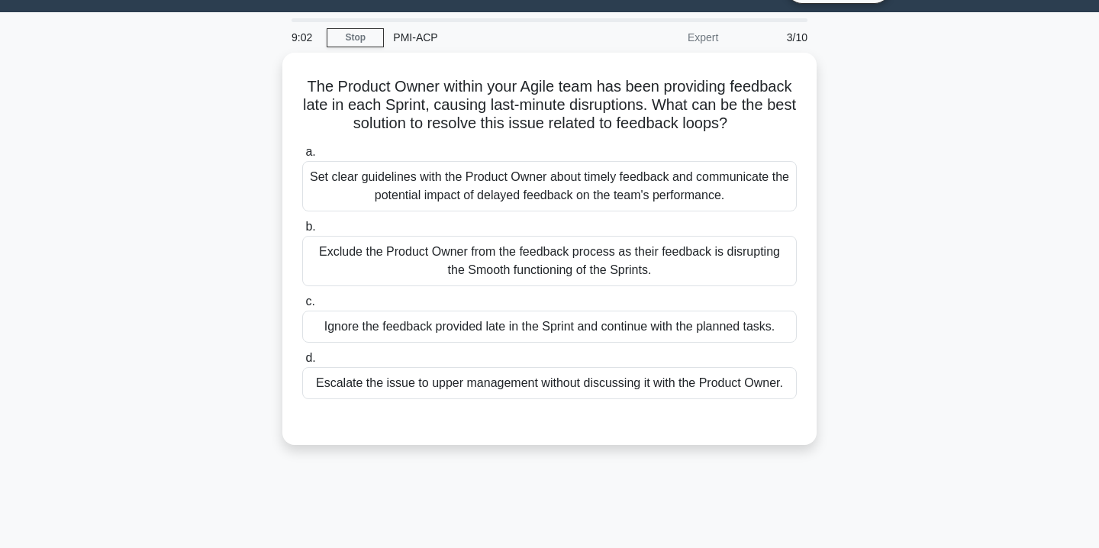
scroll to position [0, 0]
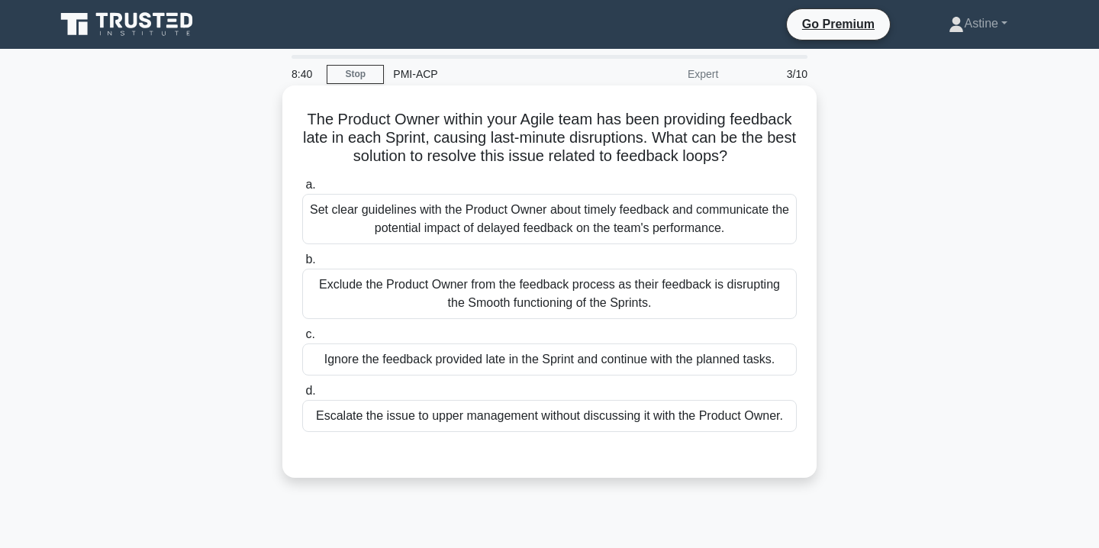
click at [516, 230] on div "Set clear guidelines with the Product Owner about timely feedback and communica…" at bounding box center [549, 219] width 495 height 50
click at [302, 190] on input "a. Set clear guidelines with the Product Owner about timely feedback and commun…" at bounding box center [302, 185] width 0 height 10
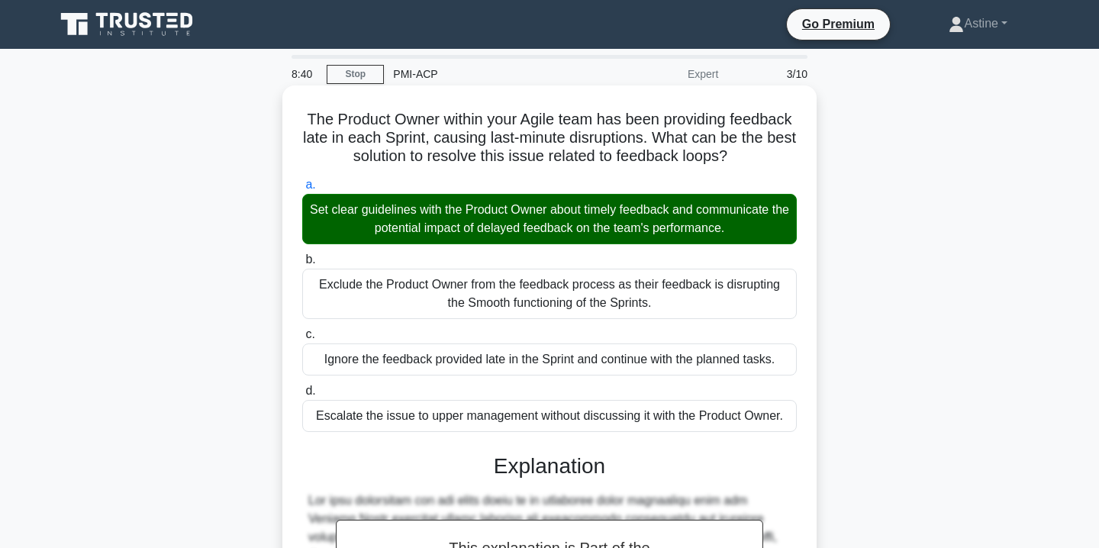
scroll to position [320, 0]
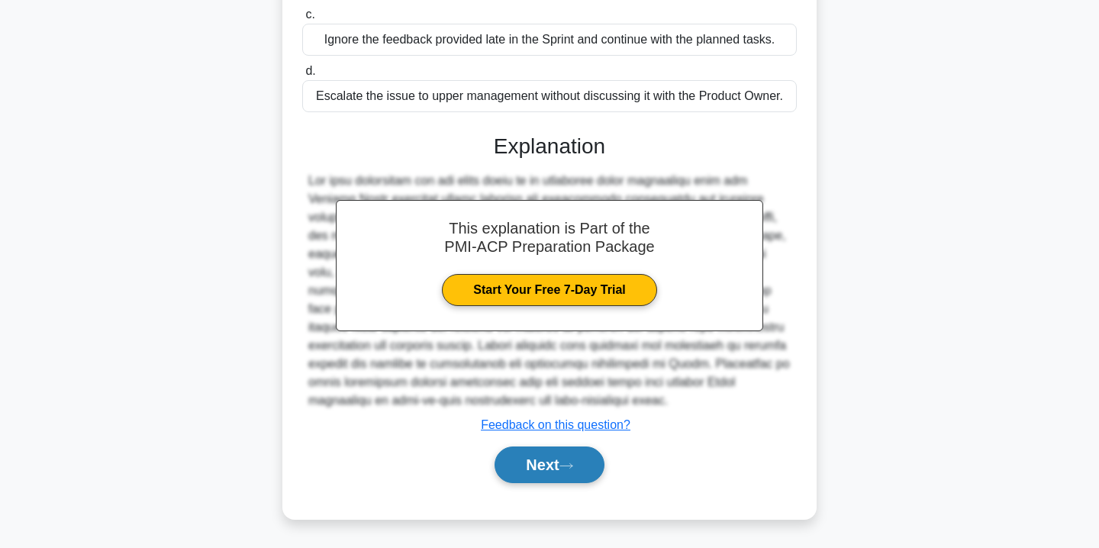
click at [540, 462] on button "Next" at bounding box center [549, 465] width 109 height 37
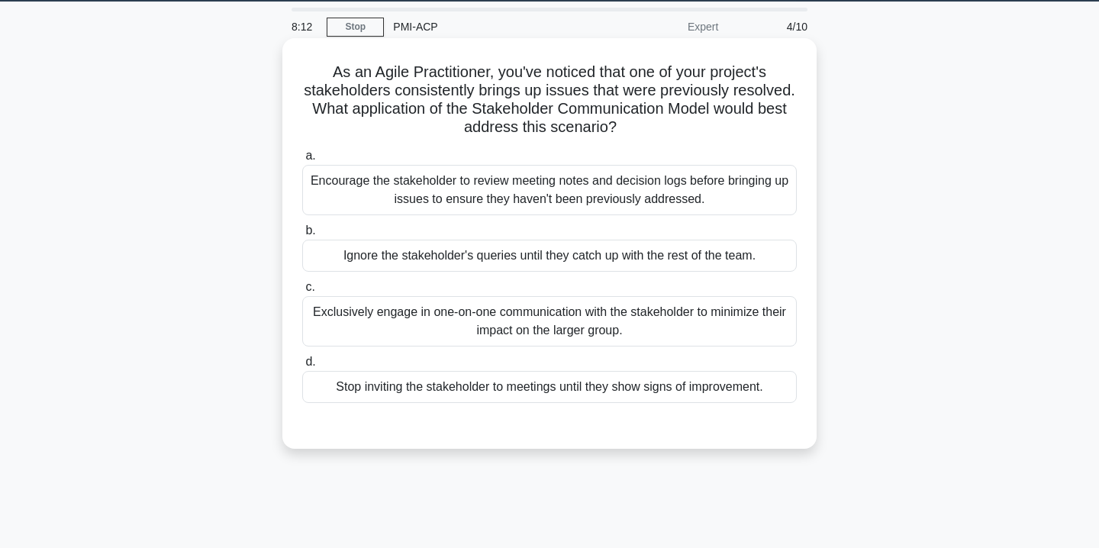
scroll to position [50, 0]
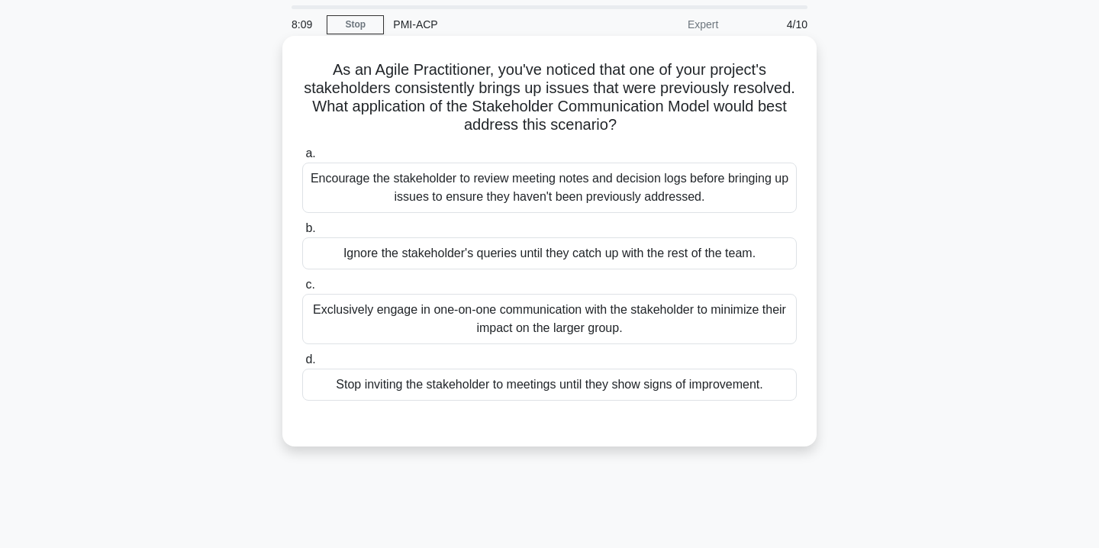
click at [481, 202] on div "Encourage the stakeholder to review meeting notes and decision logs before brin…" at bounding box center [549, 188] width 495 height 50
click at [302, 159] on input "a. Encourage the stakeholder to review meeting notes and decision logs before b…" at bounding box center [302, 154] width 0 height 10
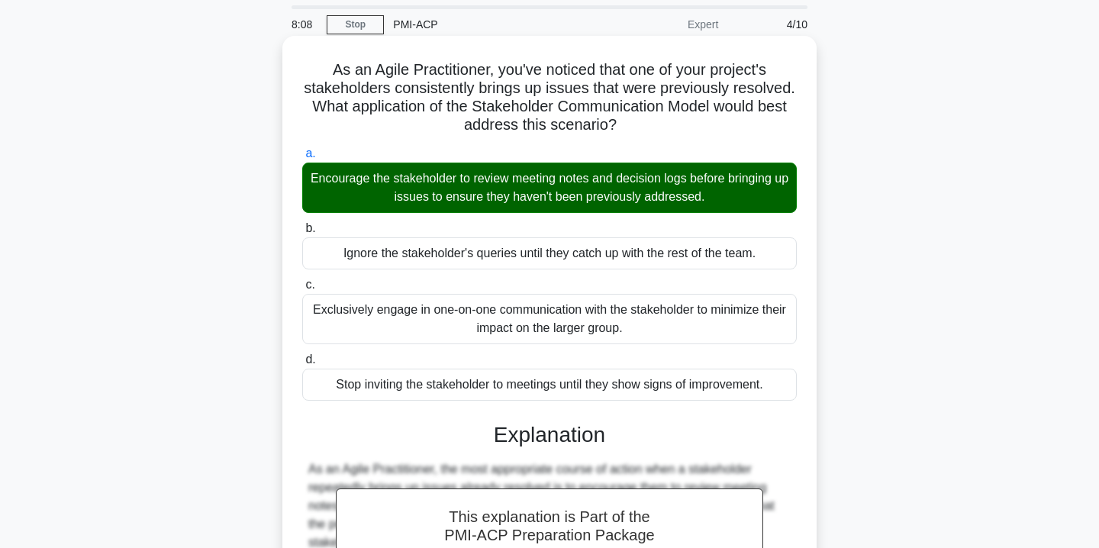
scroll to position [338, 0]
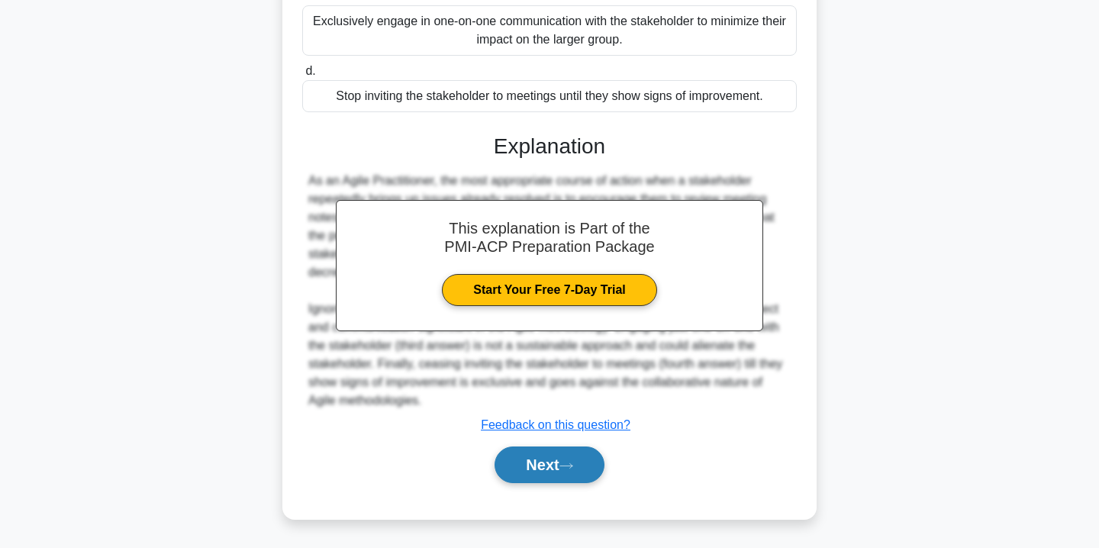
click at [569, 463] on icon at bounding box center [567, 466] width 14 height 8
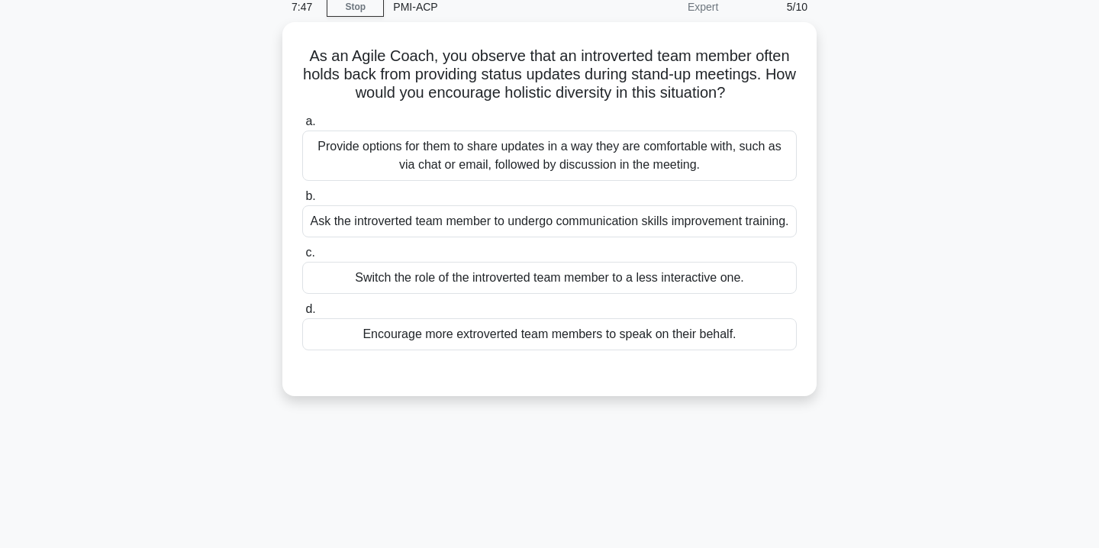
scroll to position [66, 0]
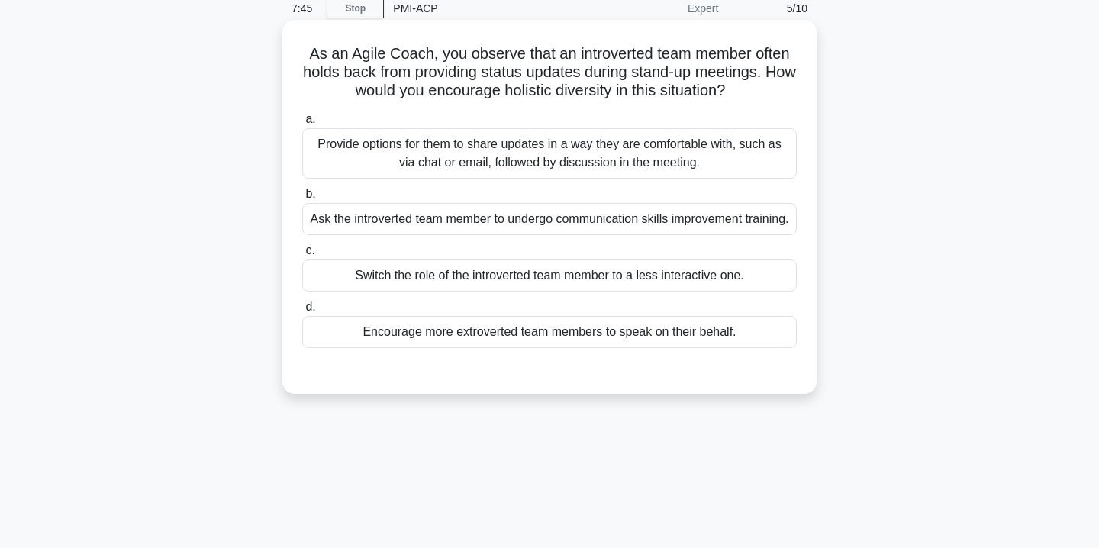
click at [513, 169] on div "Provide options for them to share updates in a way they are comfortable with, s…" at bounding box center [549, 153] width 495 height 50
click at [302, 124] on input "a. Provide options for them to share updates in a way they are comfortable with…" at bounding box center [302, 120] width 0 height 10
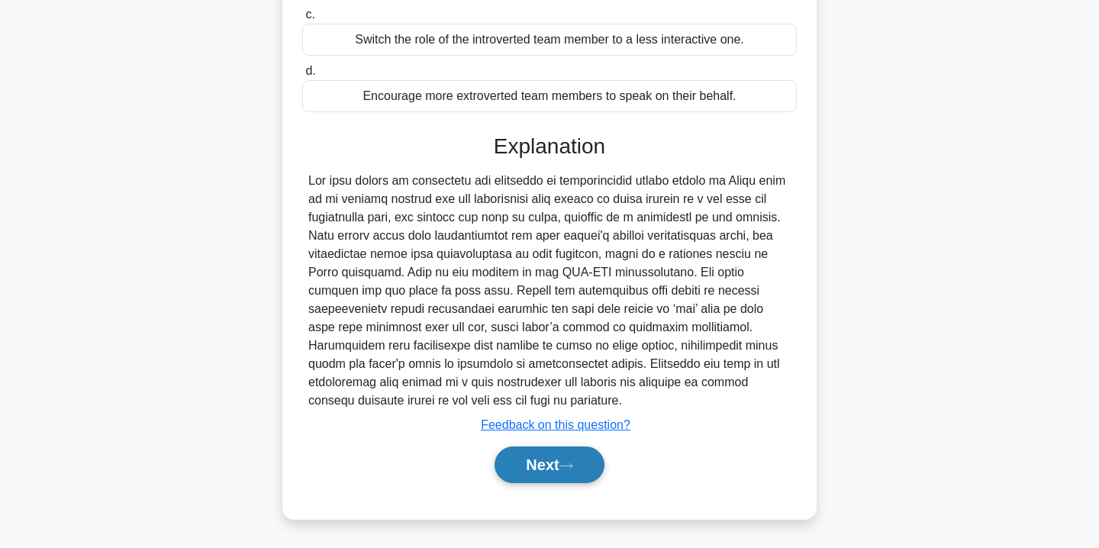
click at [554, 452] on button "Next" at bounding box center [549, 465] width 109 height 37
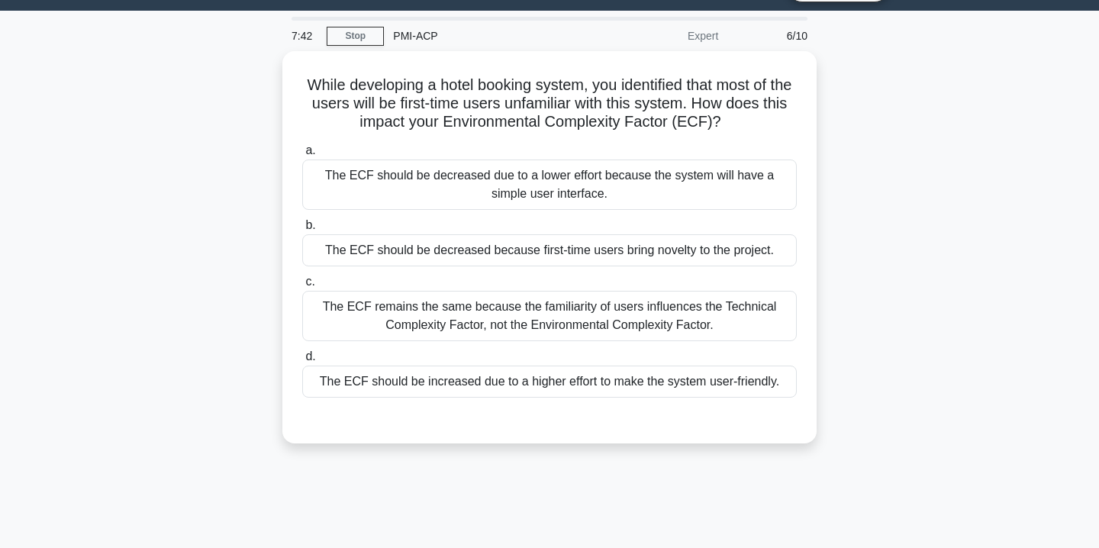
scroll to position [0, 0]
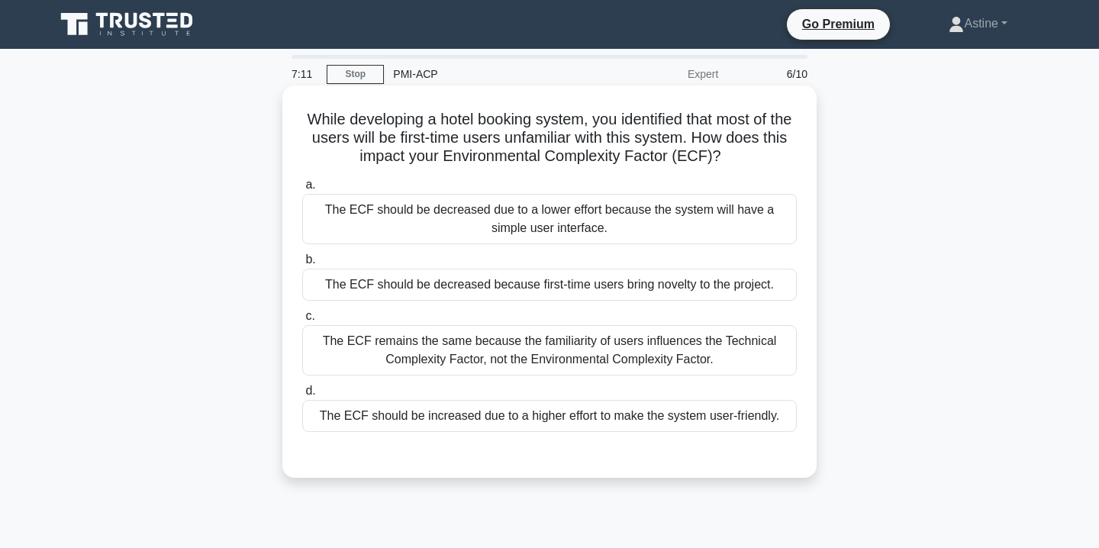
click at [505, 417] on div "The ECF should be increased due to a higher effort to make the system user-frie…" at bounding box center [549, 416] width 495 height 32
click at [302, 396] on input "d. The ECF should be increased due to a higher effort to make the system user-f…" at bounding box center [302, 391] width 0 height 10
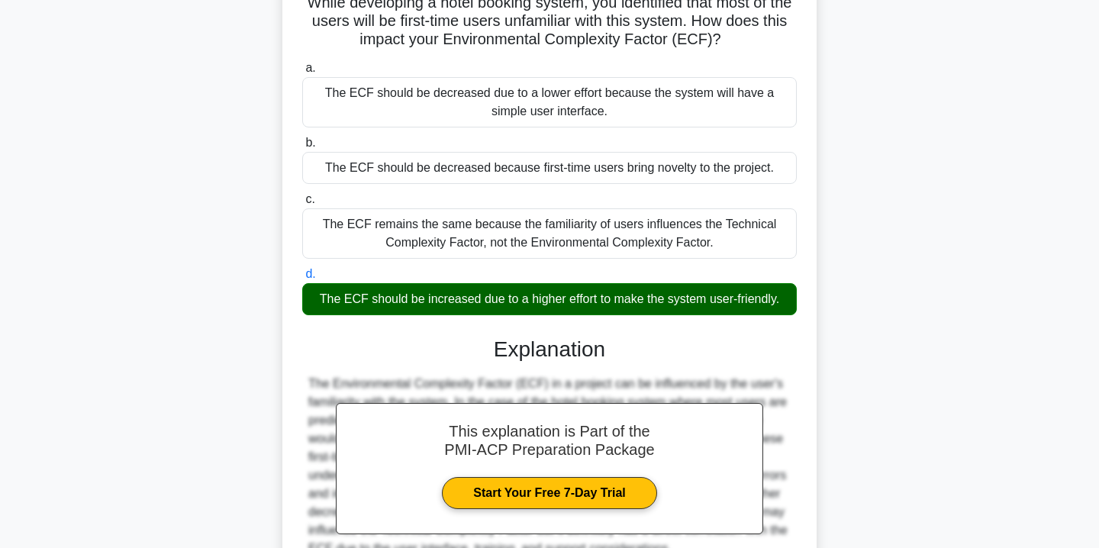
scroll to position [276, 0]
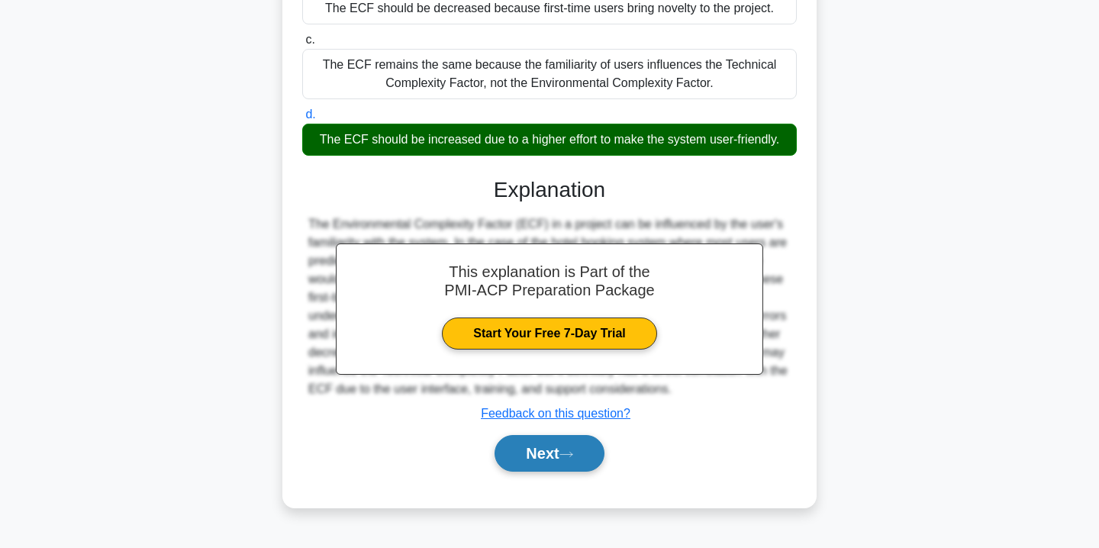
click at [541, 453] on button "Next" at bounding box center [549, 453] width 109 height 37
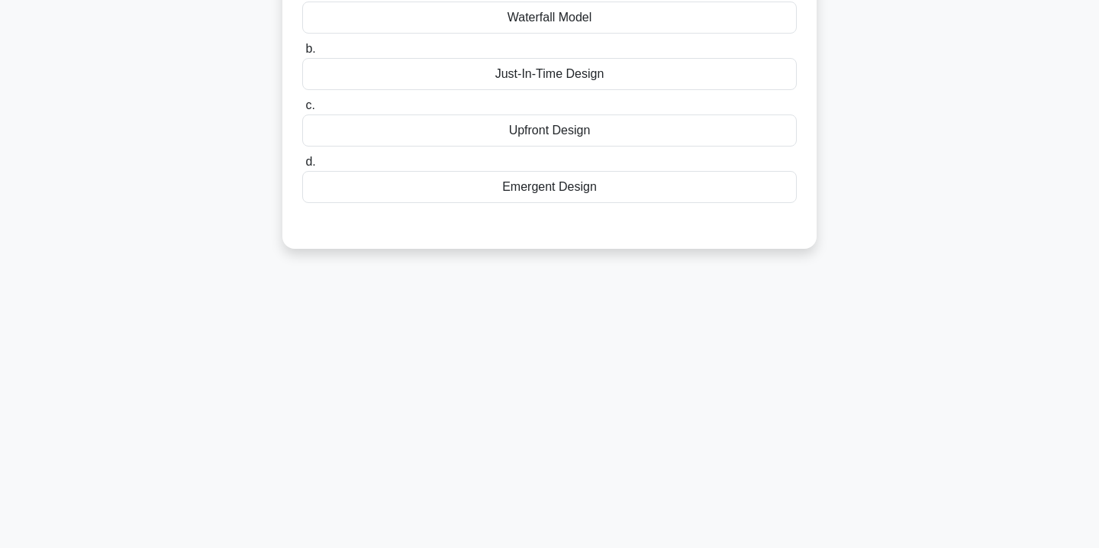
scroll to position [0, 0]
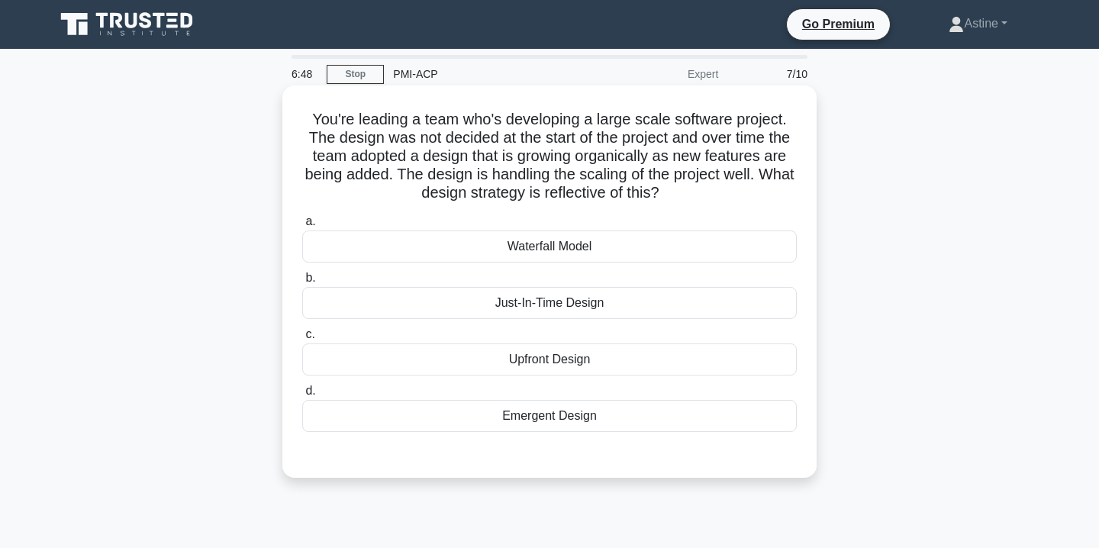
click at [517, 306] on div "Just-In-Time Design" at bounding box center [549, 303] width 495 height 32
click at [302, 283] on input "b. Just-In-Time Design" at bounding box center [302, 278] width 0 height 10
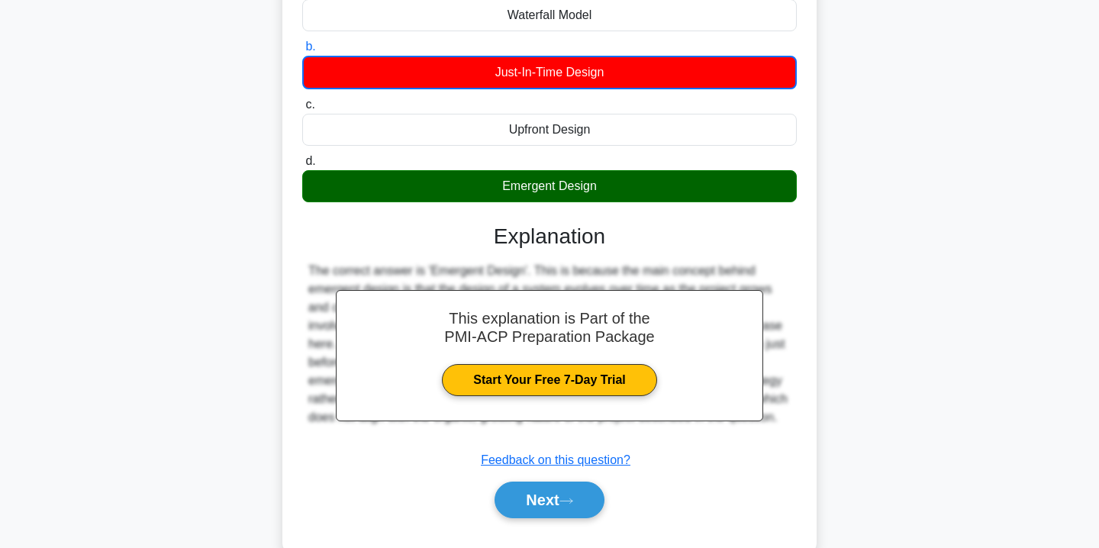
scroll to position [276, 0]
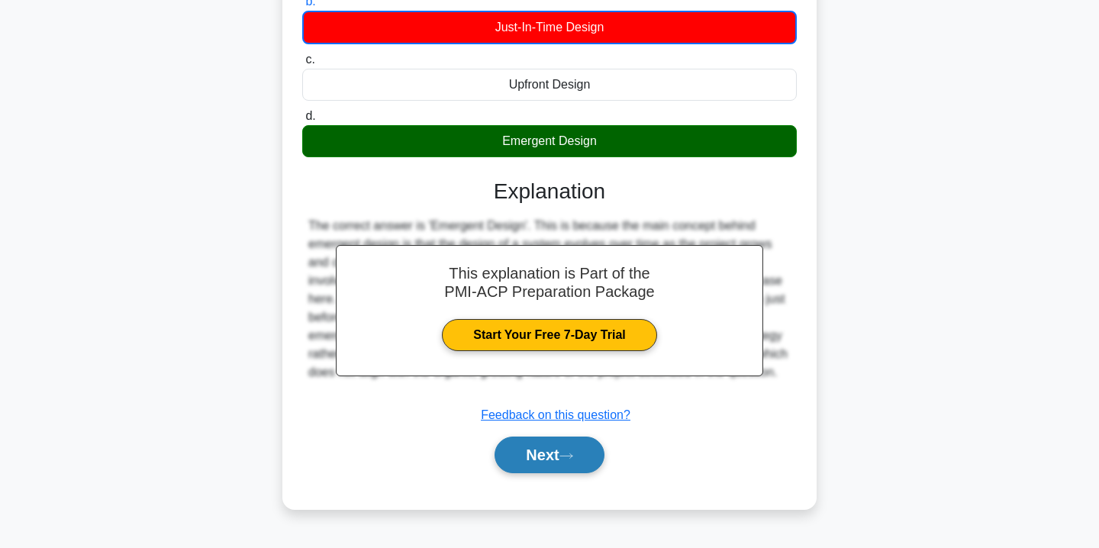
click at [543, 460] on button "Next" at bounding box center [549, 455] width 109 height 37
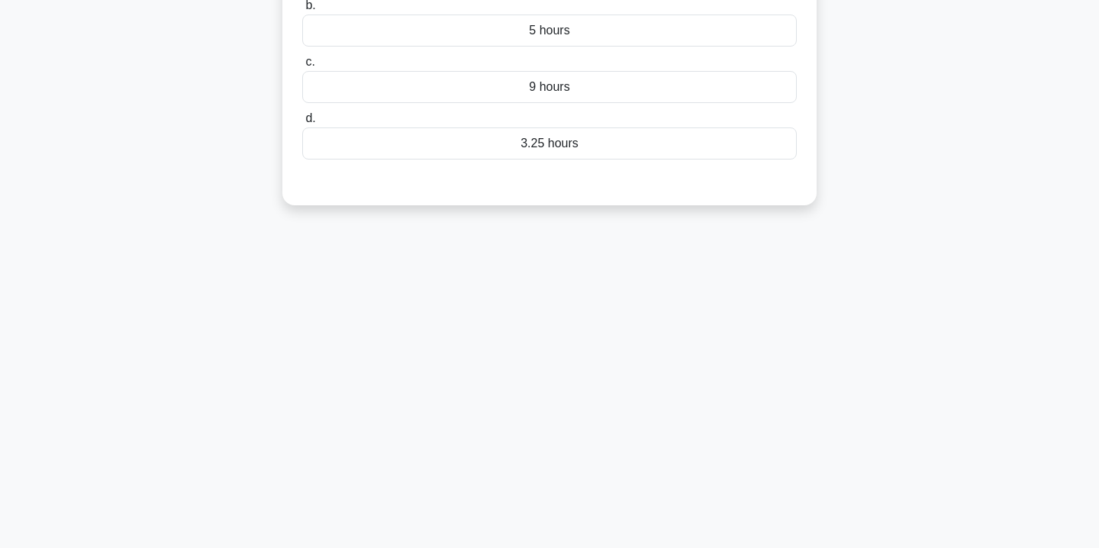
scroll to position [0, 0]
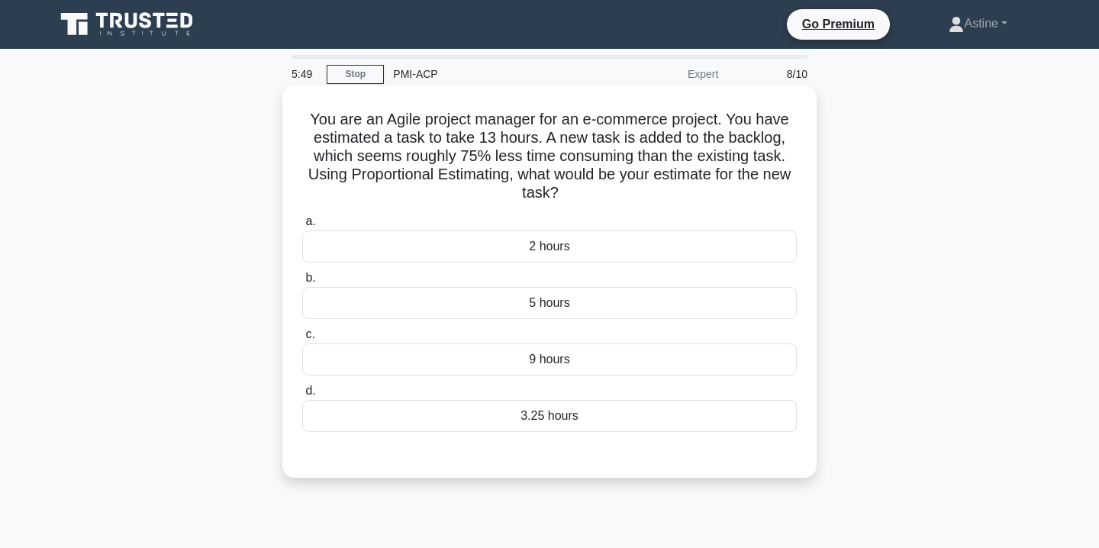
click at [579, 430] on div "3.25 hours" at bounding box center [549, 416] width 495 height 32
click at [302, 396] on input "d. 3.25 hours" at bounding box center [302, 391] width 0 height 10
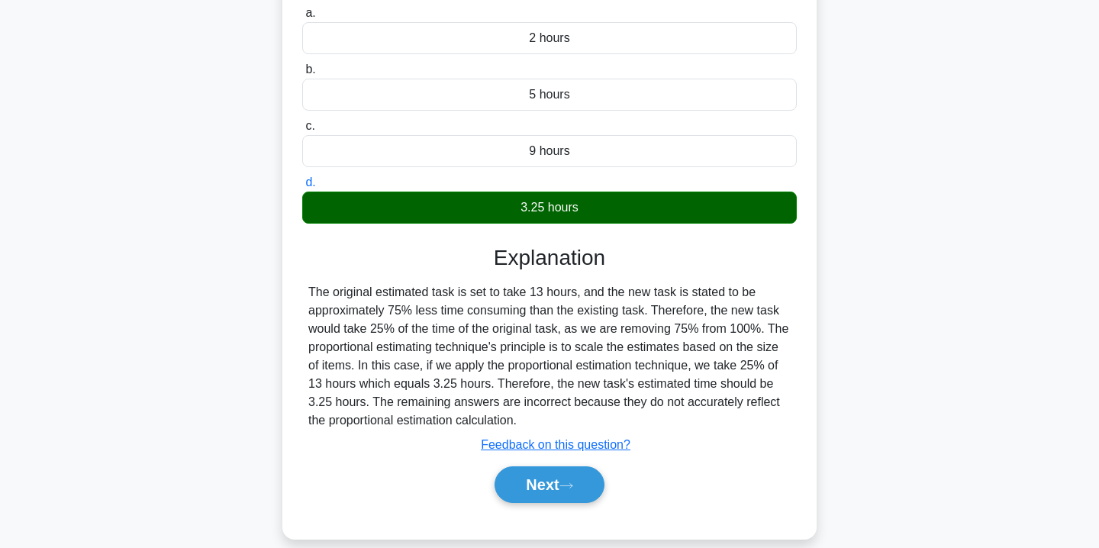
scroll to position [239, 0]
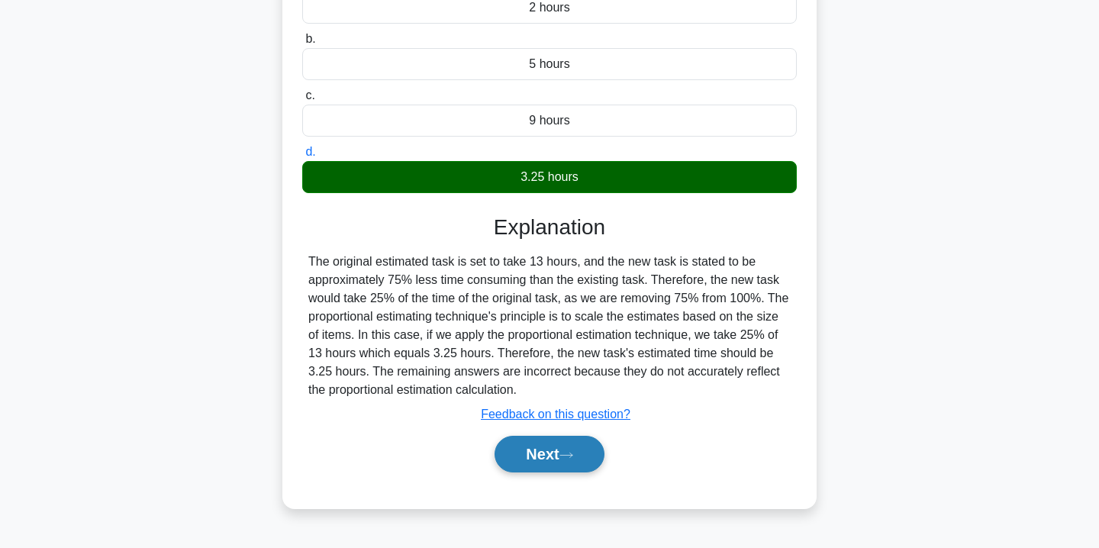
click at [542, 451] on button "Next" at bounding box center [549, 454] width 109 height 37
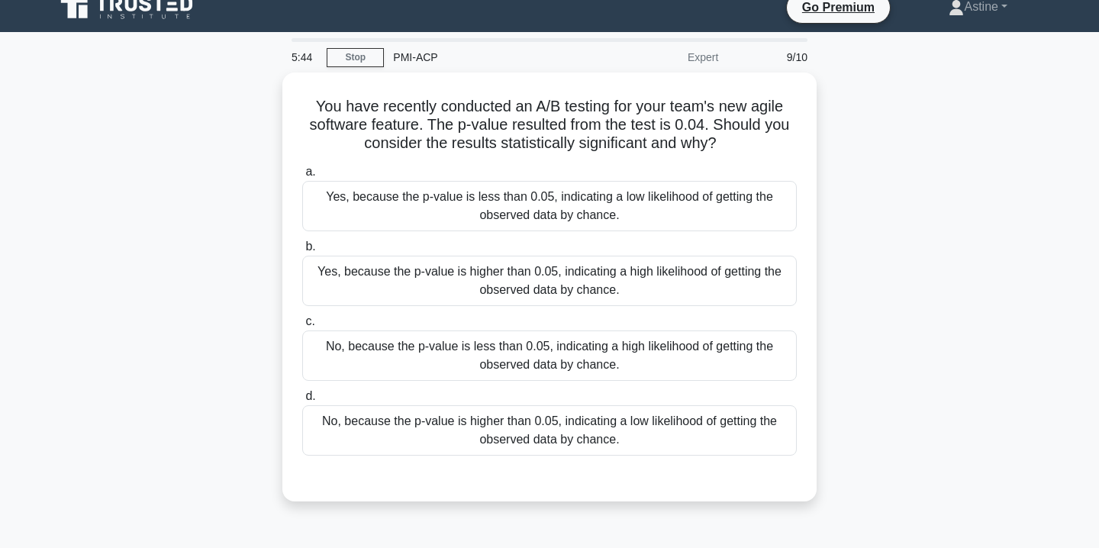
scroll to position [0, 0]
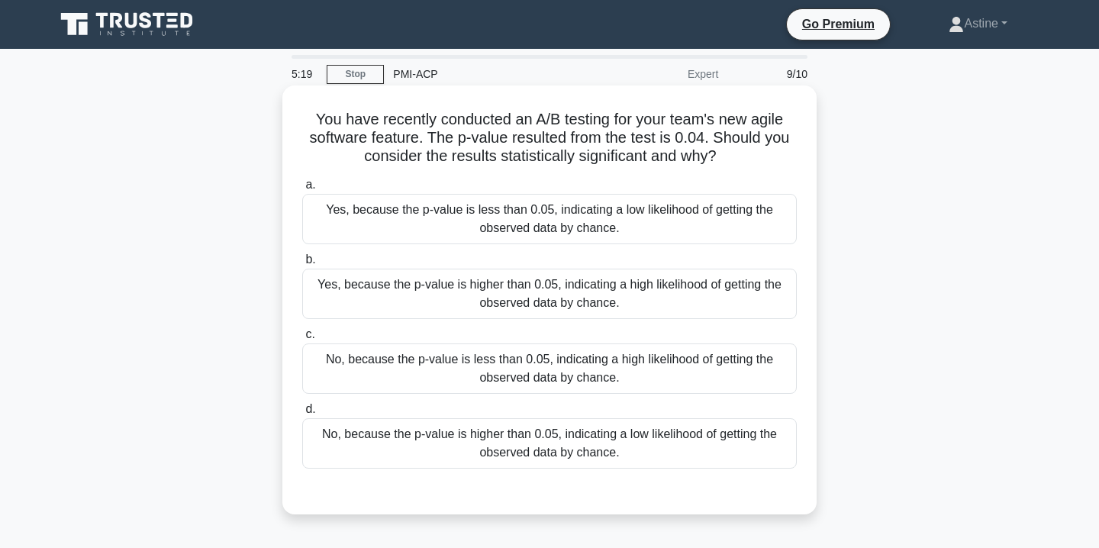
click at [554, 457] on div "No, because the p-value is higher than 0.05, indicating a low likelihood of get…" at bounding box center [549, 443] width 495 height 50
click at [302, 415] on input "d. No, because the p-value is higher than 0.05, indicating a low likelihood of …" at bounding box center [302, 410] width 0 height 10
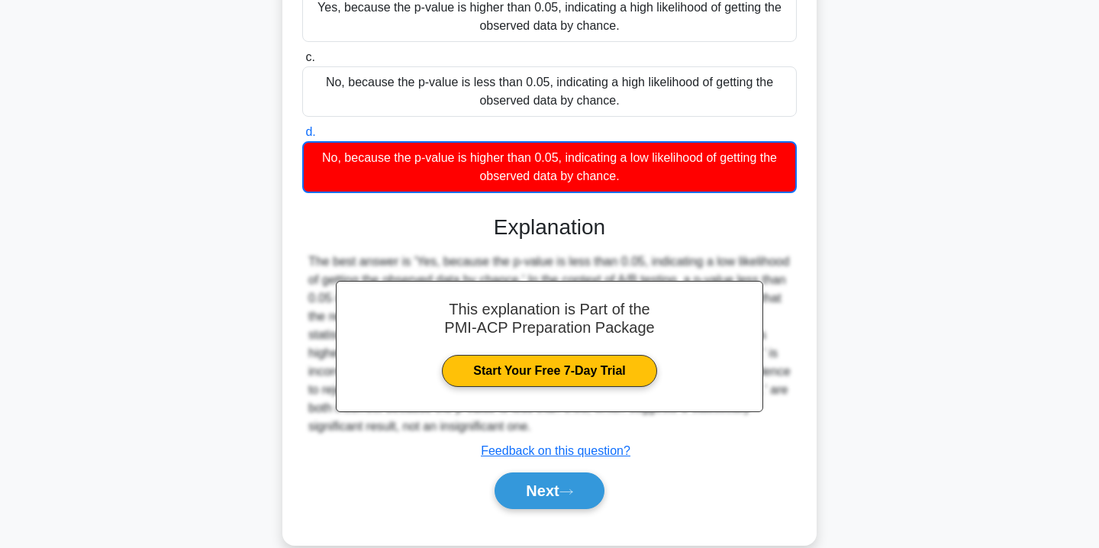
scroll to position [303, 0]
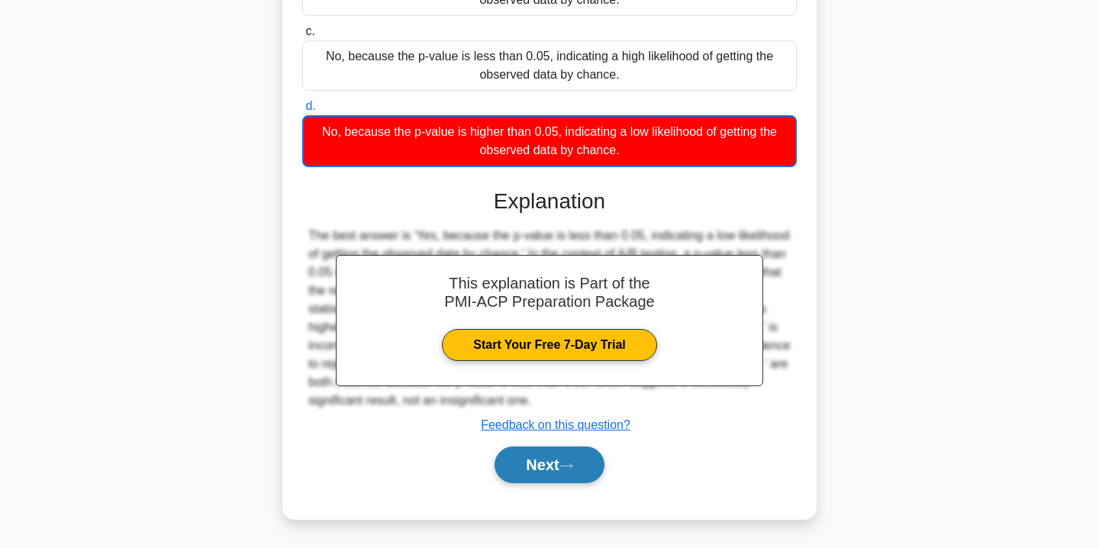
click at [552, 457] on button "Next" at bounding box center [549, 465] width 109 height 37
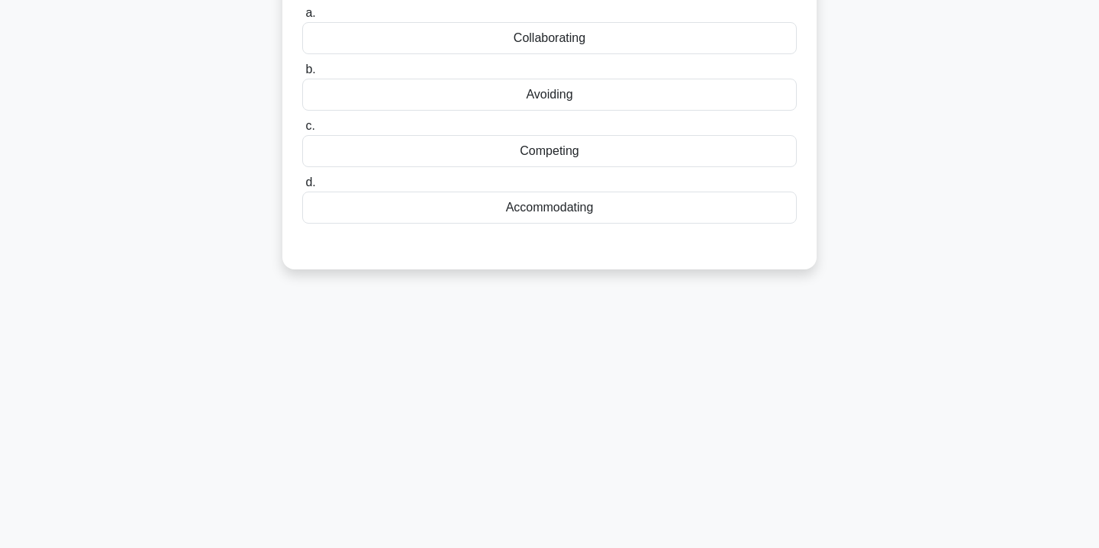
scroll to position [0, 0]
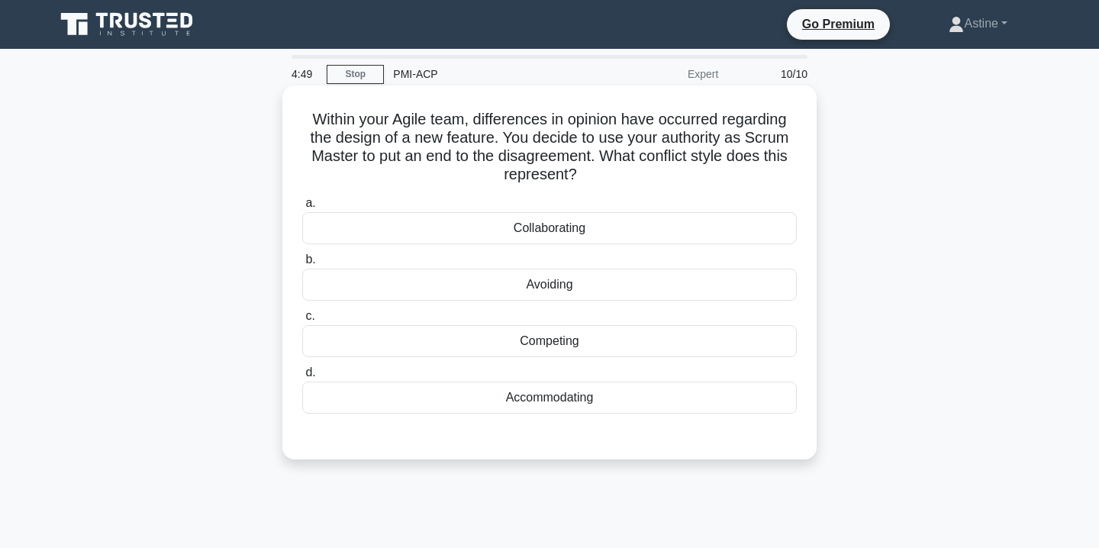
click at [638, 399] on div "Accommodating" at bounding box center [549, 398] width 495 height 32
click at [302, 378] on input "d. Accommodating" at bounding box center [302, 373] width 0 height 10
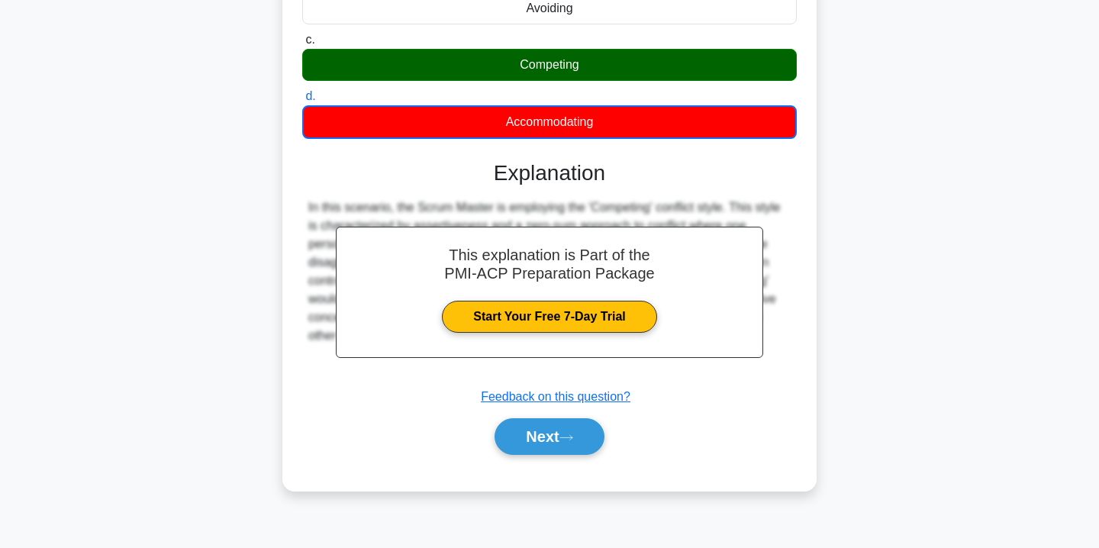
scroll to position [256, 0]
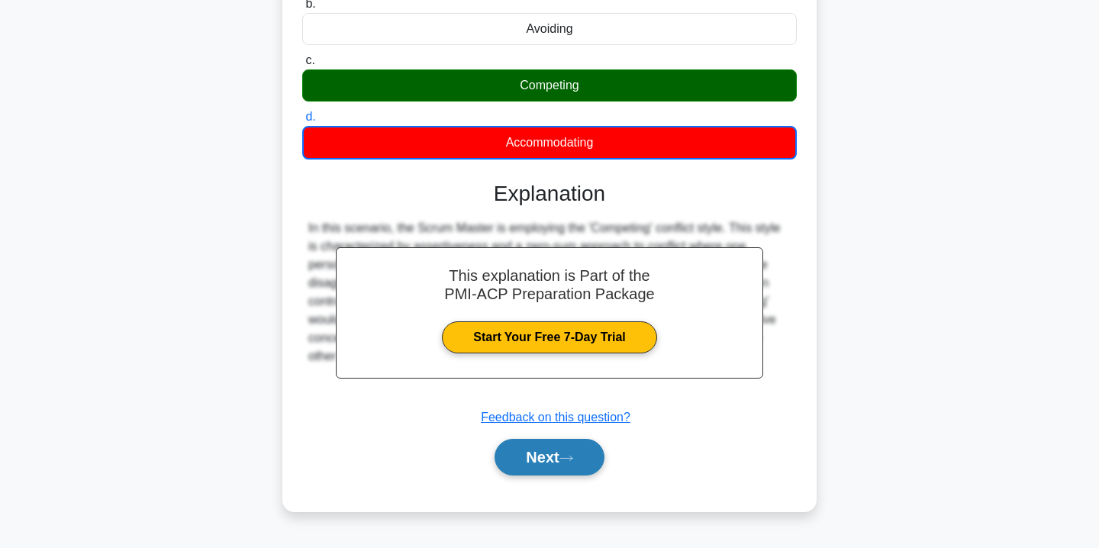
click at [573, 463] on button "Next" at bounding box center [549, 457] width 109 height 37
